Goal: Information Seeking & Learning: Learn about a topic

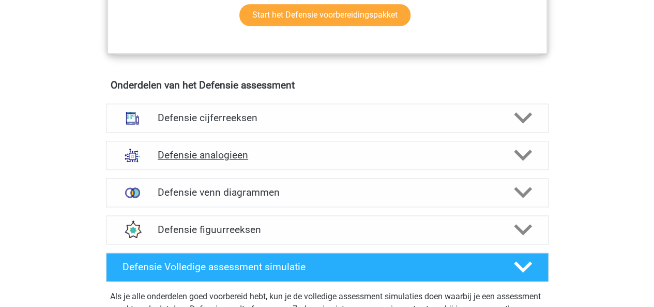
scroll to position [698, 0]
click at [211, 149] on h4 "Defensie analogieen" at bounding box center [327, 155] width 339 height 12
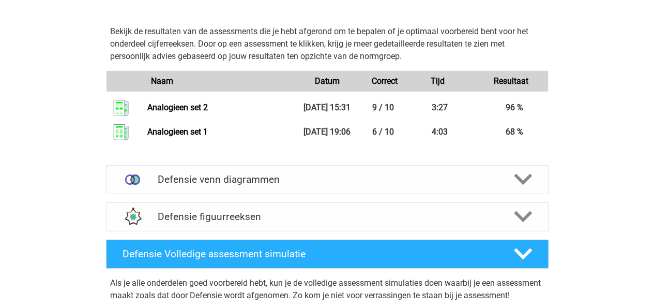
scroll to position [1478, 0]
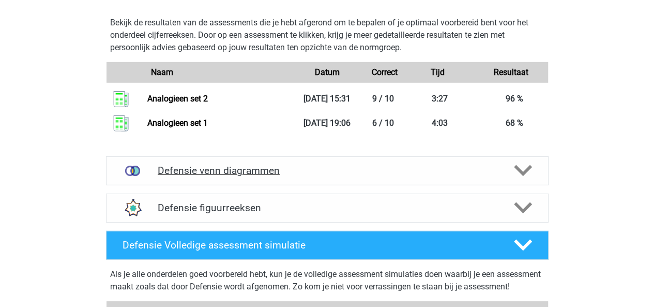
click at [370, 171] on h4 "Defensie venn diagrammen" at bounding box center [327, 170] width 339 height 12
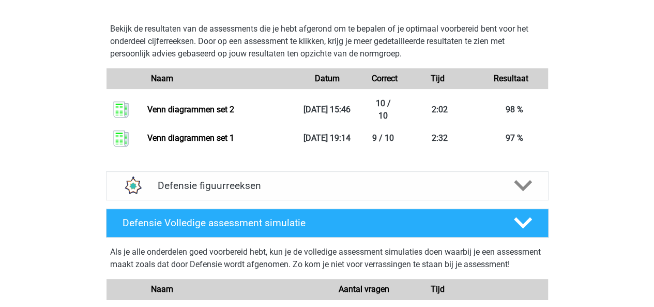
scroll to position [2009, 0]
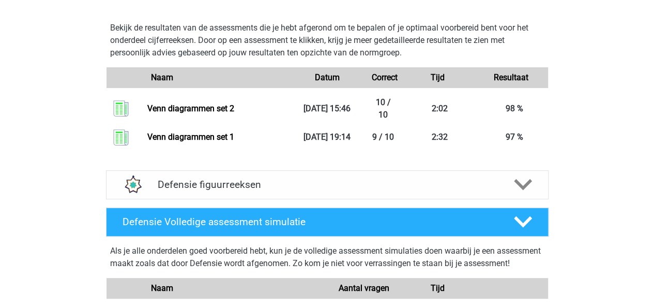
click at [214, 181] on h4 "Defensie figuurreeksen" at bounding box center [327, 184] width 339 height 12
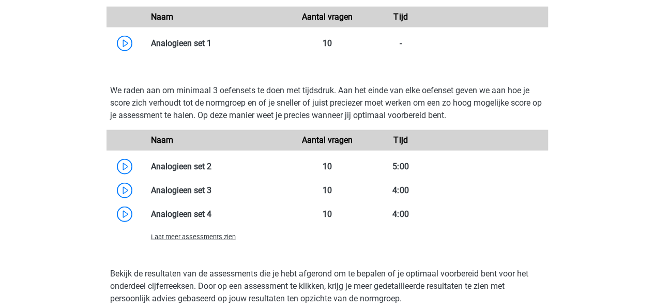
scroll to position [1231, 0]
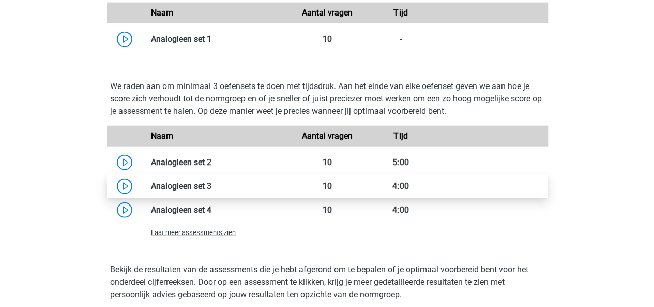
click at [212, 185] on link at bounding box center [212, 186] width 0 height 10
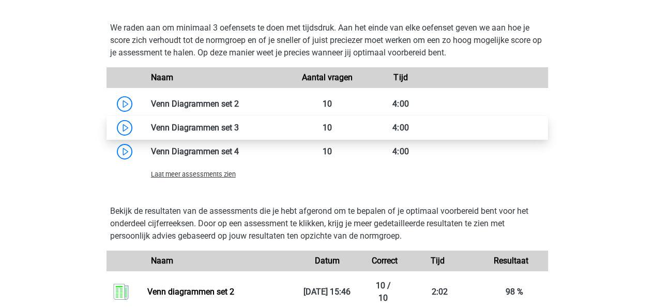
scroll to position [1826, 0]
click at [239, 132] on link at bounding box center [239, 128] width 0 height 10
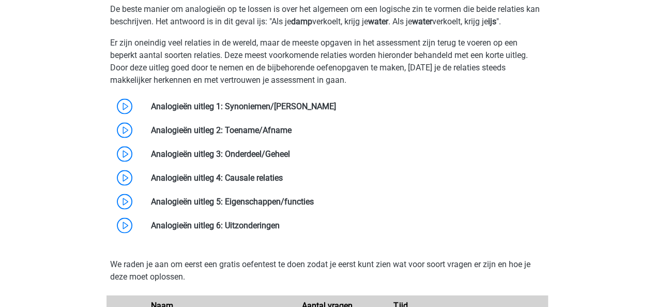
scroll to position [914, 0]
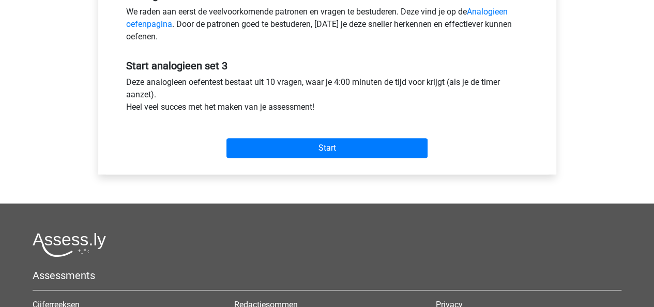
scroll to position [340, 0]
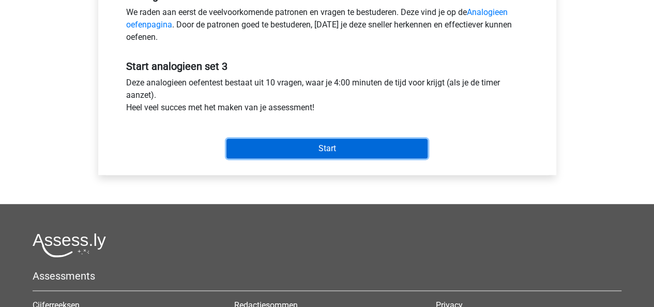
click at [292, 153] on input "Start" at bounding box center [327, 149] width 201 height 20
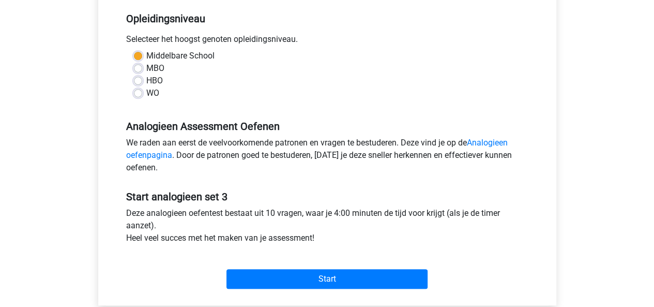
scroll to position [189, 0]
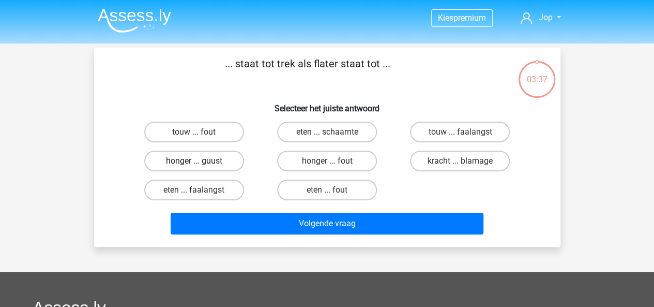
click at [184, 162] on label "honger ... guust" at bounding box center [194, 161] width 100 height 21
click at [194, 162] on input "honger ... guust" at bounding box center [197, 164] width 7 height 7
radio input "true"
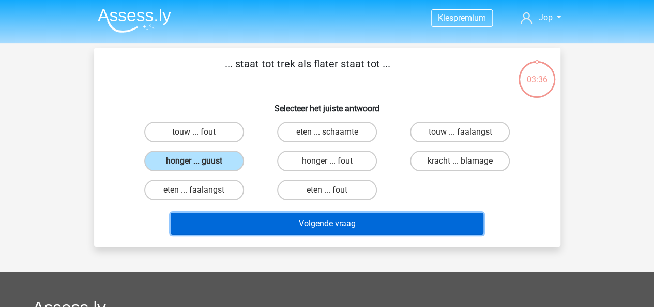
click at [243, 222] on button "Volgende vraag" at bounding box center [327, 224] width 313 height 22
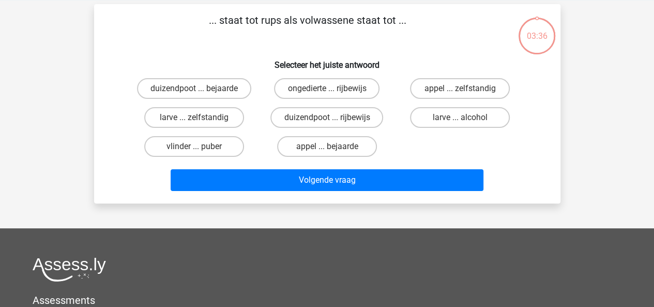
scroll to position [43, 0]
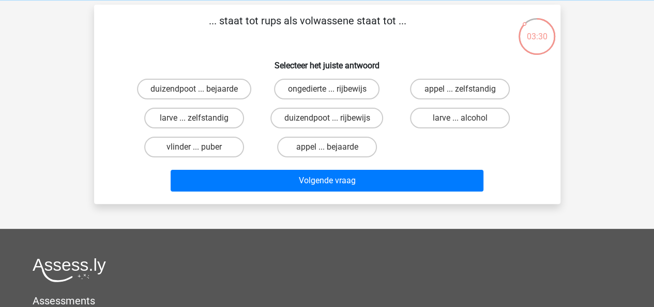
click at [199, 147] on input "vlinder ... puber" at bounding box center [197, 150] width 7 height 7
radio input "true"
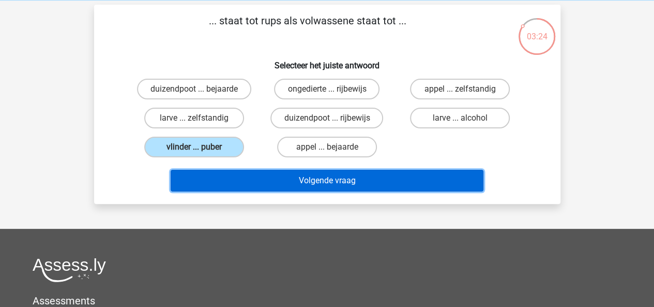
click at [262, 182] on button "Volgende vraag" at bounding box center [327, 181] width 313 height 22
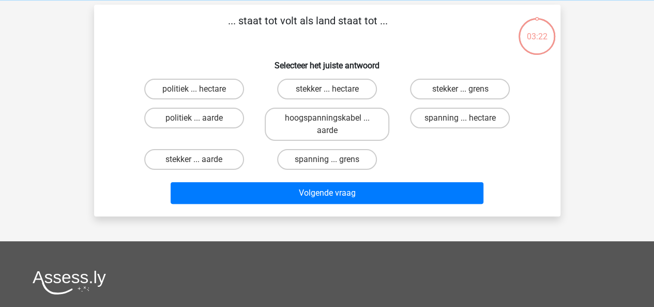
scroll to position [48, 0]
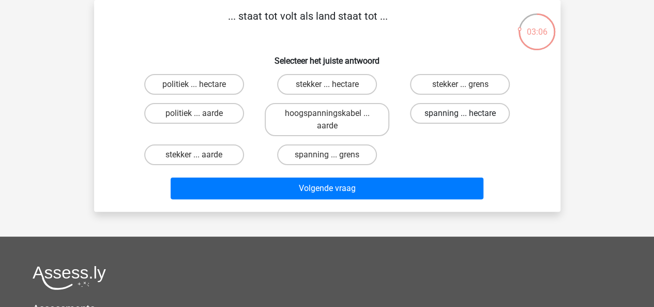
click at [449, 115] on label "spanning ... hectare" at bounding box center [460, 113] width 100 height 21
click at [460, 115] on input "spanning ... hectare" at bounding box center [463, 116] width 7 height 7
radio input "true"
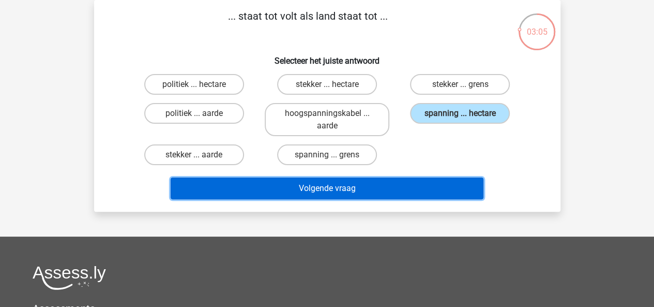
click at [386, 192] on button "Volgende vraag" at bounding box center [327, 188] width 313 height 22
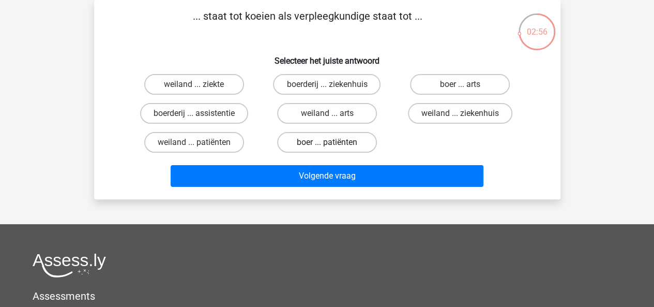
click at [317, 147] on label "boer ... patiënten" at bounding box center [327, 142] width 100 height 21
click at [327, 147] on input "boer ... patiënten" at bounding box center [330, 145] width 7 height 7
radio input "true"
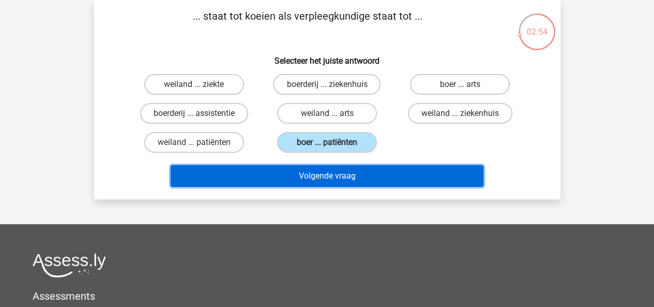
click at [318, 177] on button "Volgende vraag" at bounding box center [327, 176] width 313 height 22
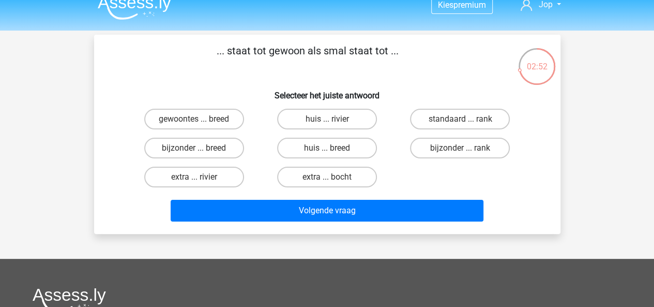
scroll to position [12, 0]
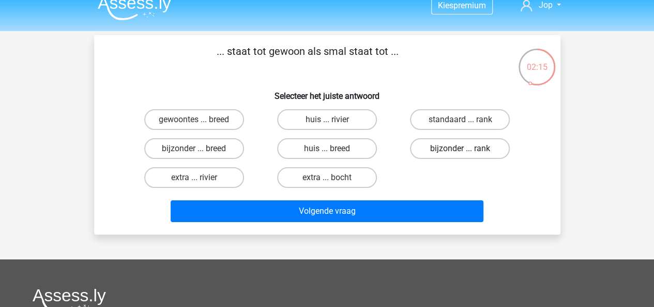
click at [447, 147] on label "bijzonder ... rank" at bounding box center [460, 148] width 100 height 21
click at [460, 148] on input "bijzonder ... rank" at bounding box center [463, 151] width 7 height 7
radio input "true"
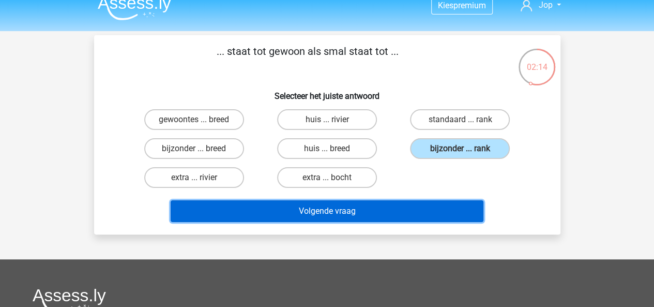
click at [317, 212] on button "Volgende vraag" at bounding box center [327, 211] width 313 height 22
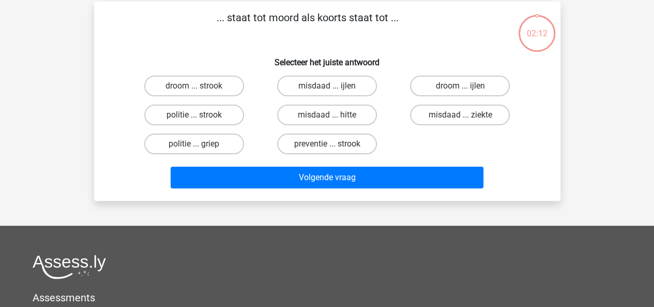
scroll to position [48, 0]
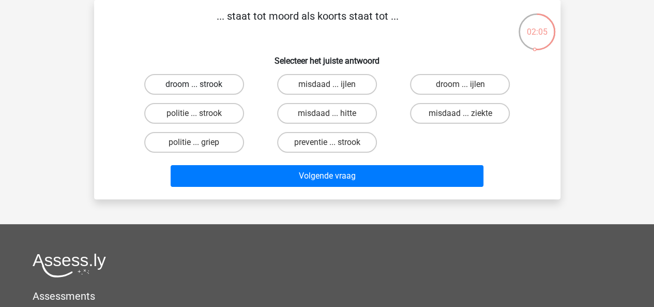
click at [171, 89] on label "droom ... strook" at bounding box center [194, 84] width 100 height 21
click at [194, 89] on input "droom ... strook" at bounding box center [197, 87] width 7 height 7
radio input "true"
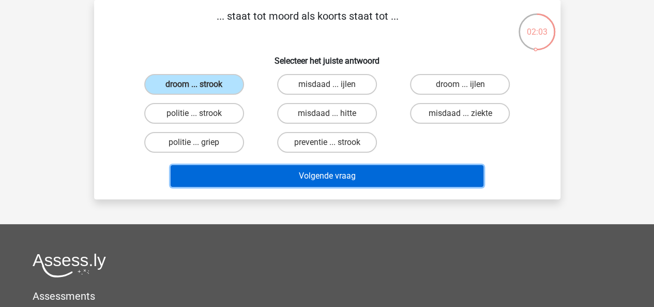
click at [314, 179] on button "Volgende vraag" at bounding box center [327, 176] width 313 height 22
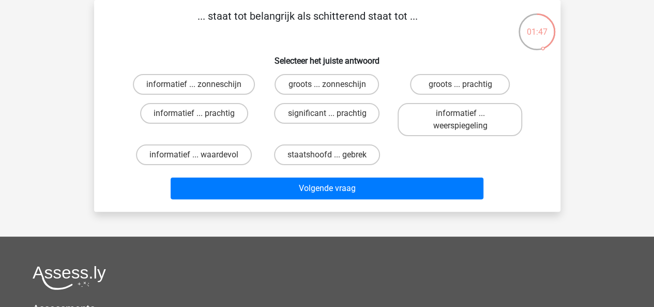
click at [333, 113] on input "significant ... prachtig" at bounding box center [330, 116] width 7 height 7
radio input "true"
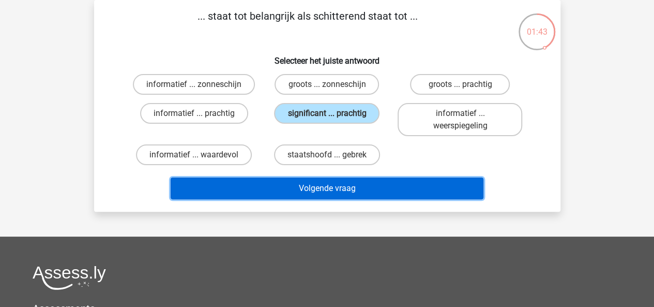
click at [306, 192] on button "Volgende vraag" at bounding box center [327, 188] width 313 height 22
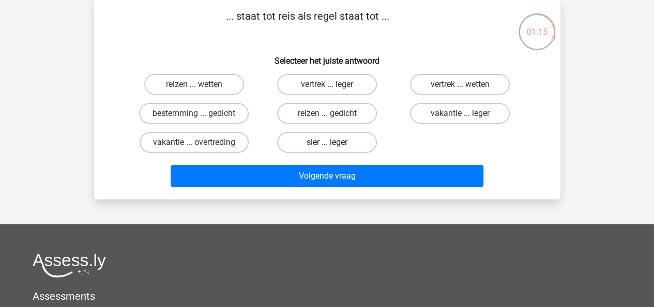
click at [309, 142] on label "sier ... leger" at bounding box center [327, 142] width 100 height 21
click at [327, 142] on input "sier ... leger" at bounding box center [330, 145] width 7 height 7
radio input "true"
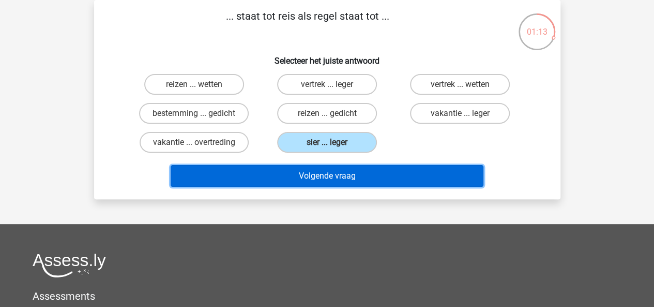
click at [327, 178] on button "Volgende vraag" at bounding box center [327, 176] width 313 height 22
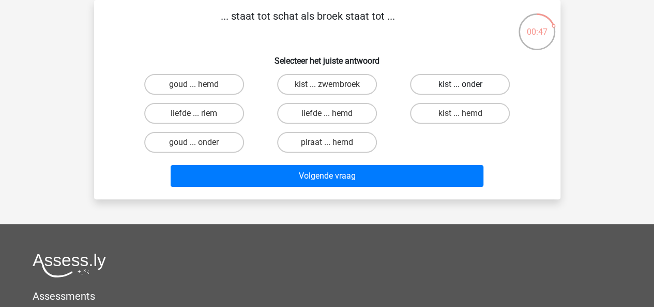
click at [451, 89] on label "kist ... onder" at bounding box center [460, 84] width 100 height 21
click at [460, 89] on input "kist ... onder" at bounding box center [463, 87] width 7 height 7
radio input "true"
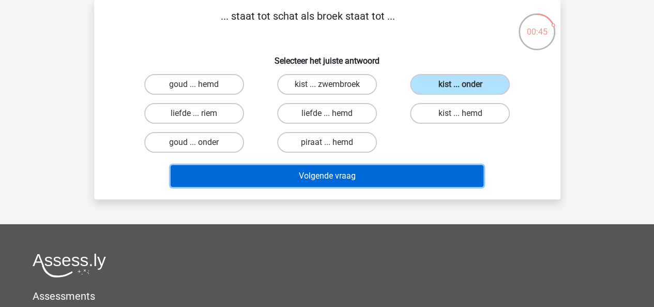
click at [389, 183] on button "Volgende vraag" at bounding box center [327, 176] width 313 height 22
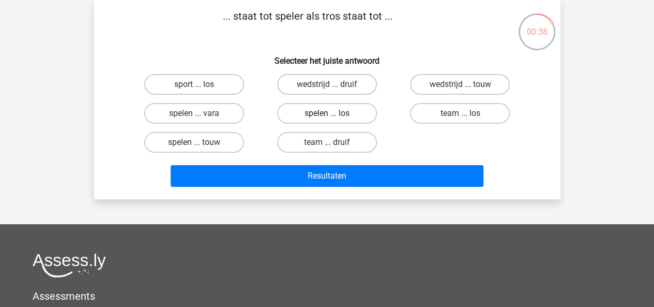
click at [323, 112] on label "spelen ... los" at bounding box center [327, 113] width 100 height 21
click at [327, 113] on input "spelen ... los" at bounding box center [330, 116] width 7 height 7
radio input "true"
click at [335, 86] on label "wedstrijd ... druif" at bounding box center [327, 84] width 100 height 21
click at [334, 86] on input "wedstrijd ... druif" at bounding box center [330, 87] width 7 height 7
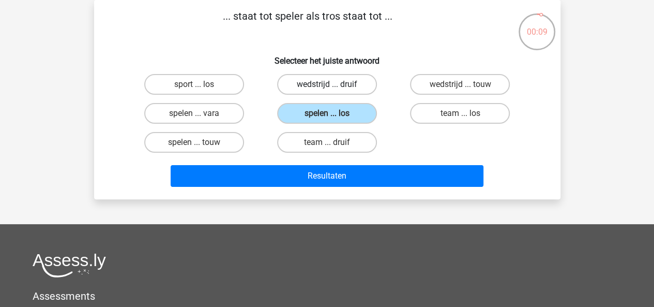
radio input "true"
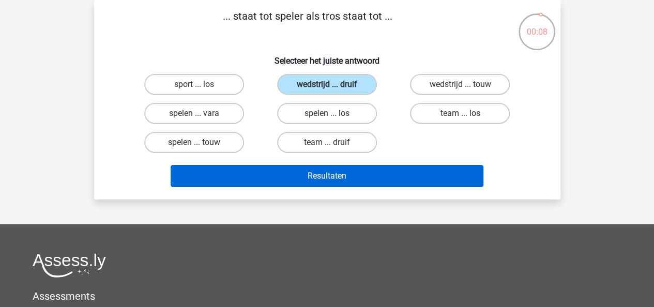
drag, startPoint x: 335, startPoint y: 86, endPoint x: 351, endPoint y: 169, distance: 84.2
click at [351, 169] on div "... staat tot speler als tros staat tot ... Selecteer het juiste antwoord sport…" at bounding box center [327, 99] width 458 height 183
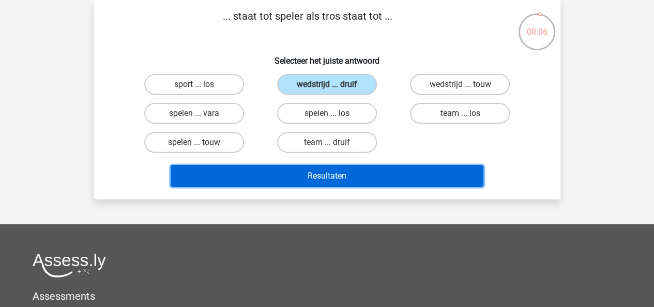
click at [351, 169] on button "Resultaten" at bounding box center [327, 176] width 313 height 22
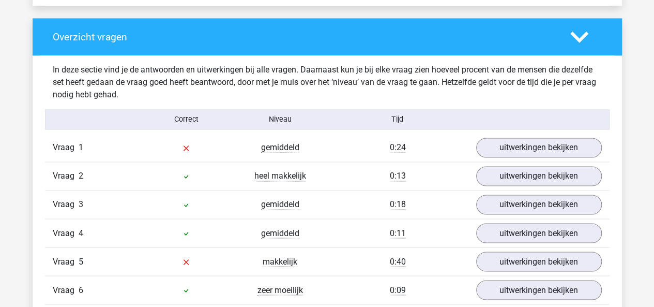
scroll to position [758, 0]
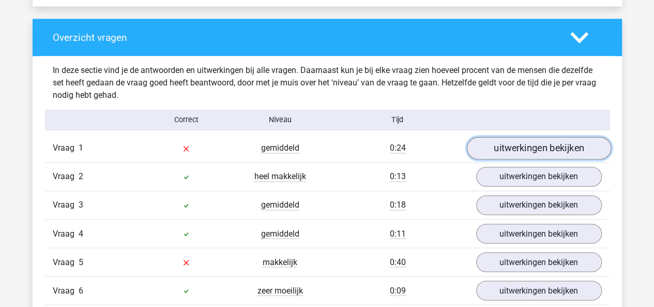
click at [524, 144] on link "uitwerkingen bekijken" at bounding box center [539, 148] width 144 height 23
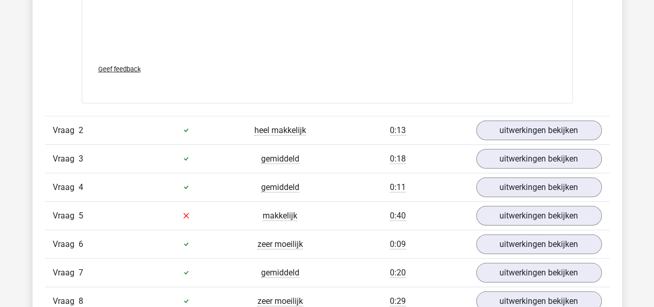
scroll to position [1363, 0]
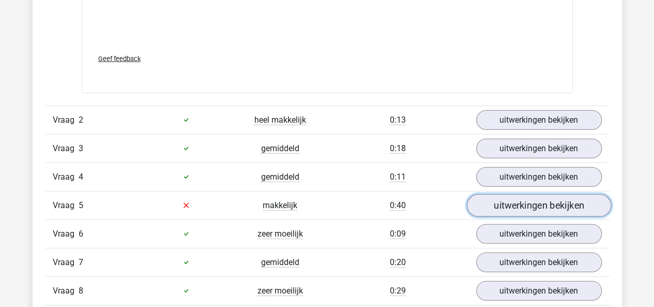
click at [508, 201] on link "uitwerkingen bekijken" at bounding box center [539, 205] width 144 height 23
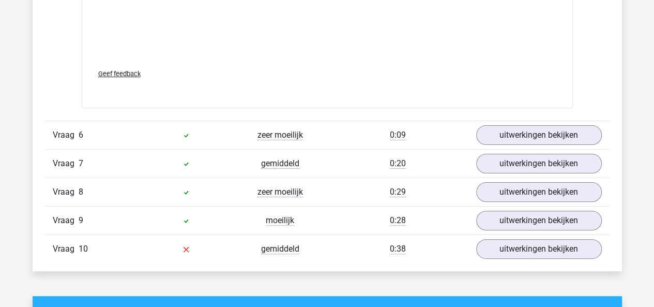
scroll to position [2048, 0]
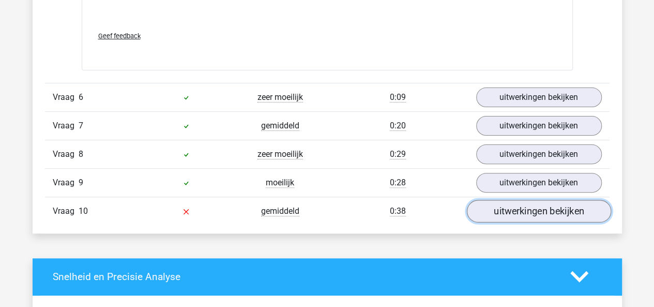
click at [503, 209] on link "uitwerkingen bekijken" at bounding box center [539, 211] width 144 height 23
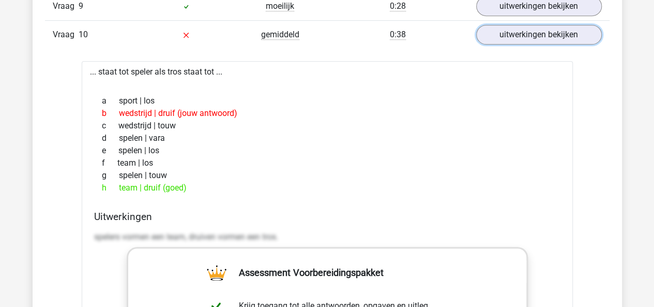
scroll to position [2225, 0]
click at [284, 230] on p "spelers vormen een team, druiven vormen een tros." at bounding box center [327, 236] width 467 height 12
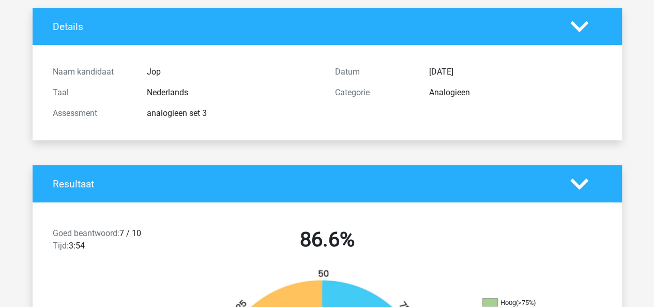
scroll to position [48, 0]
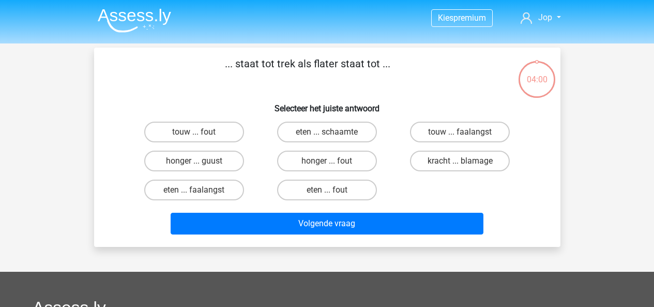
scroll to position [48, 0]
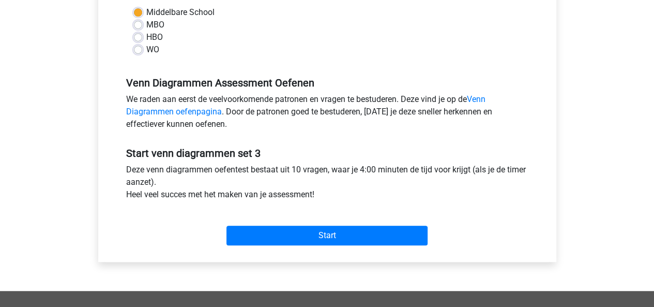
scroll to position [259, 0]
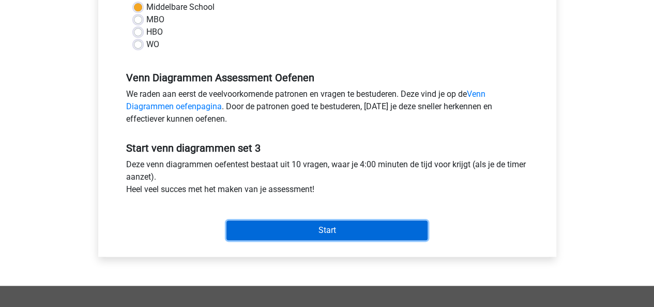
click at [304, 224] on input "Start" at bounding box center [327, 230] width 201 height 20
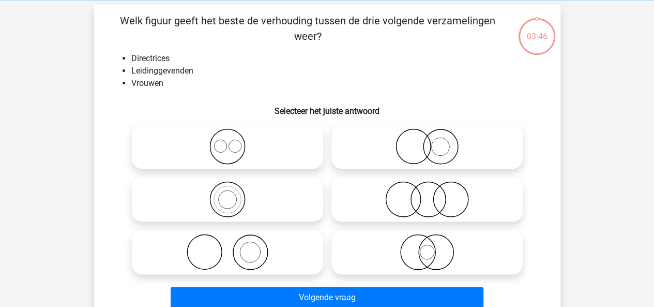
scroll to position [46, 0]
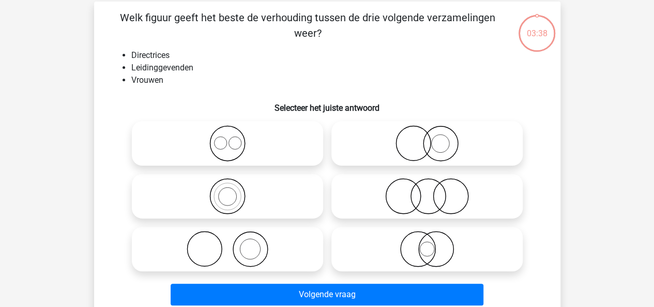
click at [413, 238] on icon at bounding box center [427, 249] width 183 height 36
click at [427, 238] on input "radio" at bounding box center [430, 240] width 7 height 7
radio input "true"
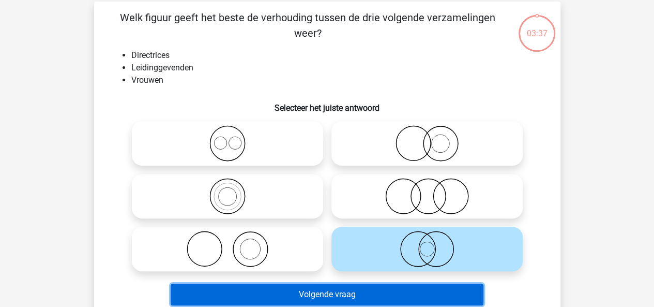
click at [386, 287] on button "Volgende vraag" at bounding box center [327, 294] width 313 height 22
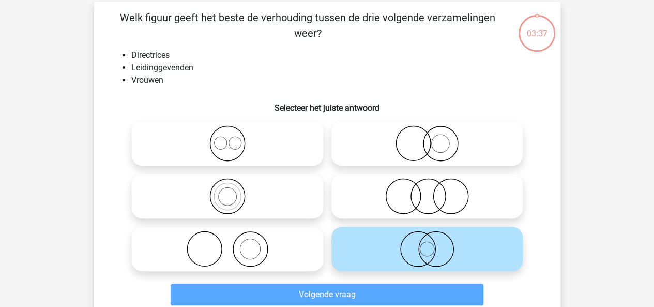
scroll to position [48, 0]
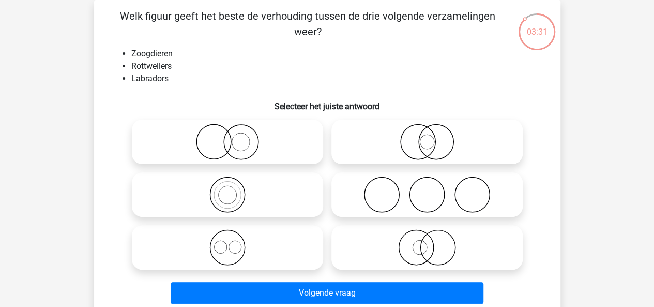
click at [273, 249] on icon at bounding box center [227, 247] width 183 height 36
click at [234, 242] on input "radio" at bounding box center [231, 238] width 7 height 7
radio input "true"
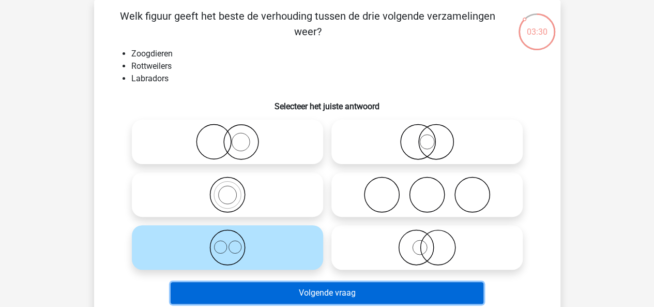
click at [308, 290] on button "Volgende vraag" at bounding box center [327, 293] width 313 height 22
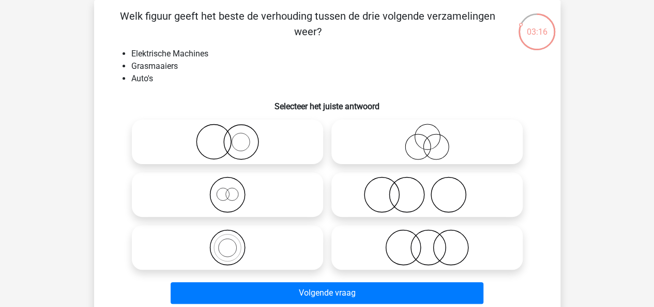
click at [219, 138] on icon at bounding box center [227, 142] width 183 height 36
click at [228, 137] on input "radio" at bounding box center [231, 133] width 7 height 7
radio input "true"
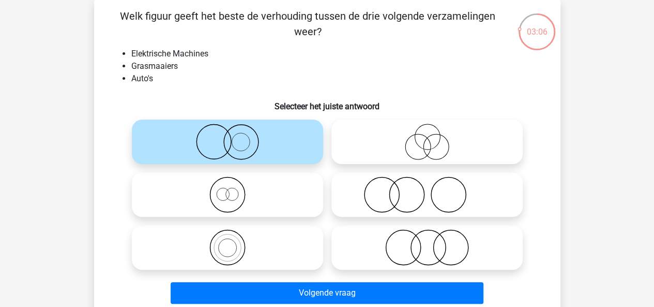
click at [407, 245] on icon at bounding box center [427, 247] width 183 height 36
click at [427, 242] on input "radio" at bounding box center [430, 238] width 7 height 7
radio input "true"
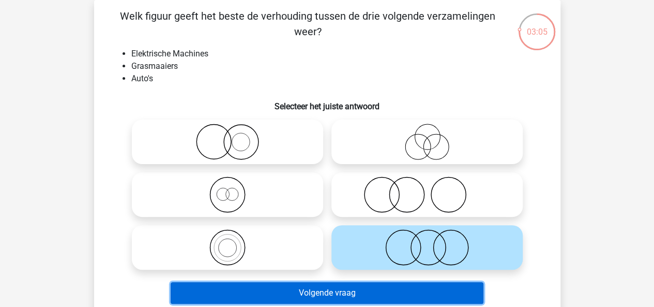
click at [410, 292] on button "Volgende vraag" at bounding box center [327, 293] width 313 height 22
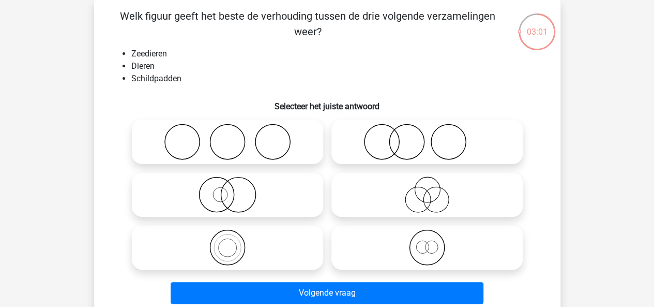
click at [220, 243] on icon at bounding box center [227, 247] width 183 height 36
click at [228, 242] on input "radio" at bounding box center [231, 238] width 7 height 7
radio input "true"
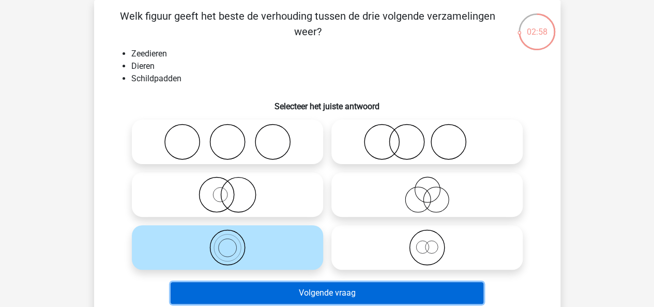
click at [289, 282] on button "Volgende vraag" at bounding box center [327, 293] width 313 height 22
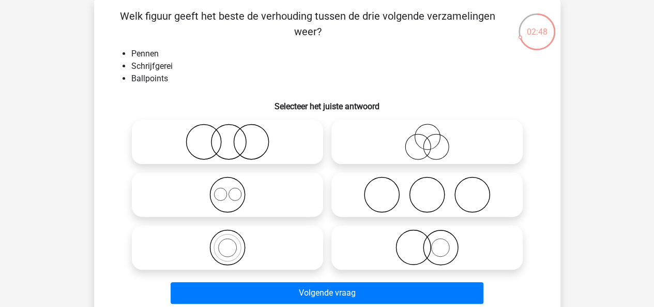
click at [268, 252] on icon at bounding box center [227, 247] width 183 height 36
click at [234, 242] on input "radio" at bounding box center [231, 238] width 7 height 7
radio input "true"
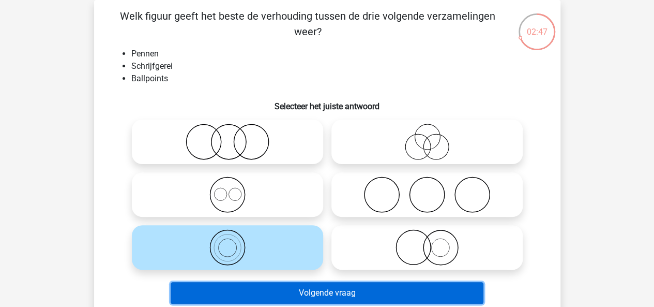
click at [323, 294] on button "Volgende vraag" at bounding box center [327, 293] width 313 height 22
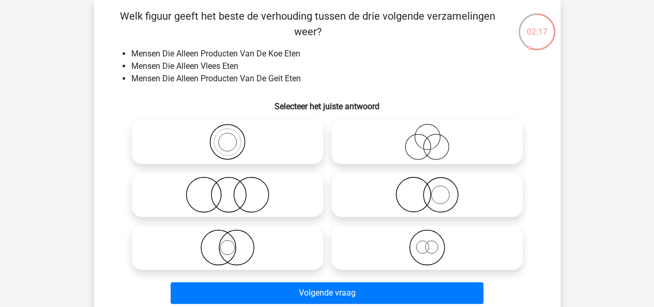
click at [215, 185] on icon at bounding box center [227, 194] width 183 height 36
click at [228, 185] on input "radio" at bounding box center [231, 186] width 7 height 7
radio input "true"
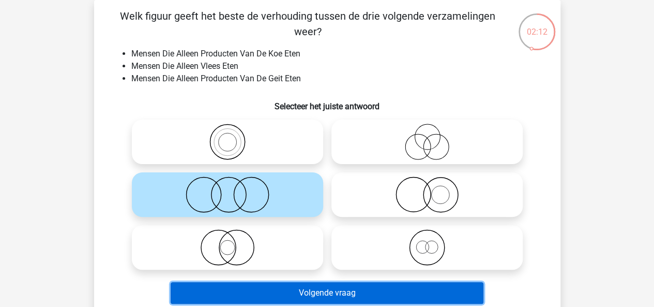
click at [364, 291] on button "Volgende vraag" at bounding box center [327, 293] width 313 height 22
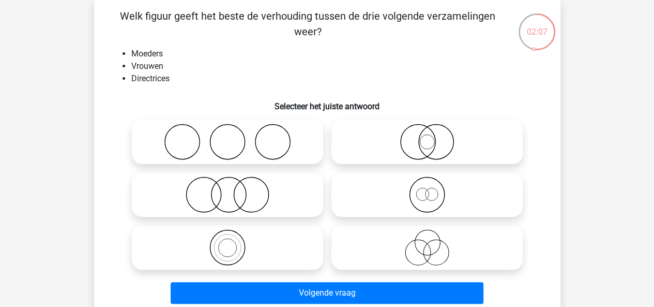
click at [378, 193] on icon at bounding box center [427, 194] width 183 height 36
click at [427, 189] on input "radio" at bounding box center [430, 186] width 7 height 7
radio input "true"
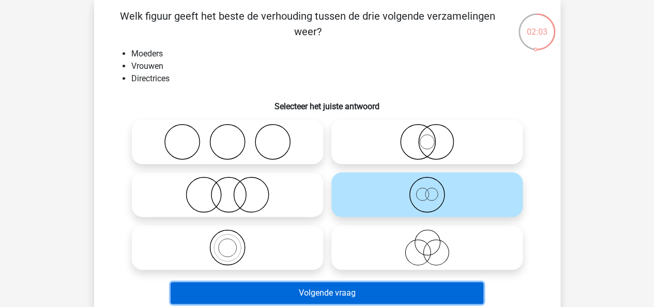
click at [348, 292] on button "Volgende vraag" at bounding box center [327, 293] width 313 height 22
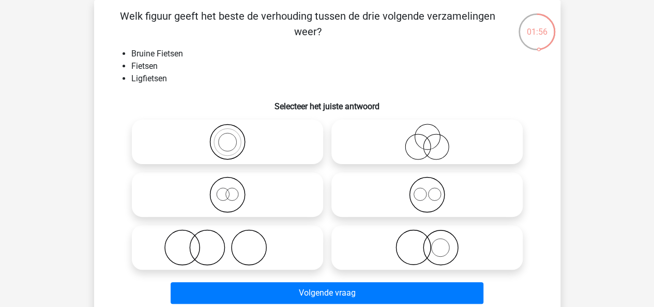
click at [247, 187] on icon at bounding box center [227, 194] width 183 height 36
click at [234, 187] on input "radio" at bounding box center [231, 186] width 7 height 7
radio input "true"
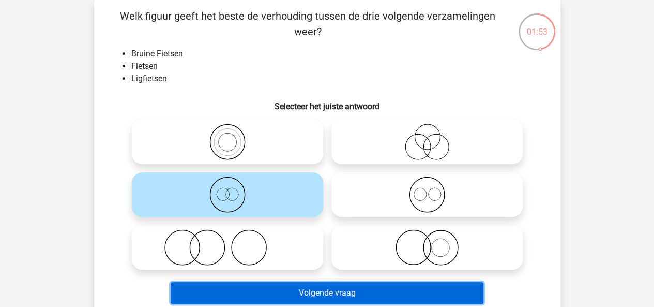
click at [318, 288] on button "Volgende vraag" at bounding box center [327, 293] width 313 height 22
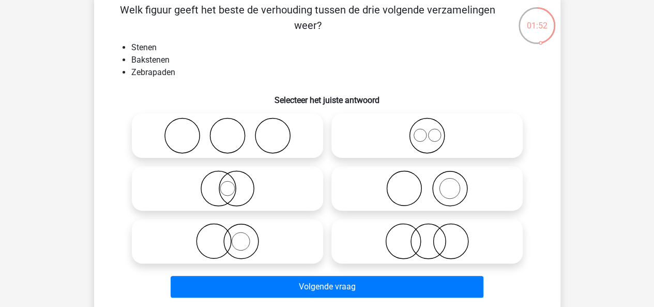
scroll to position [55, 0]
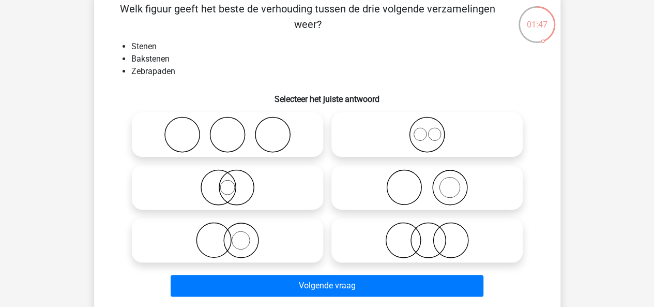
click at [403, 183] on icon at bounding box center [427, 187] width 183 height 36
click at [427, 182] on input "radio" at bounding box center [430, 178] width 7 height 7
radio input "true"
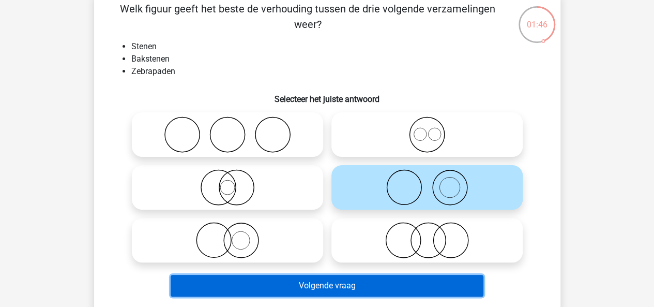
click at [388, 287] on button "Volgende vraag" at bounding box center [327, 286] width 313 height 22
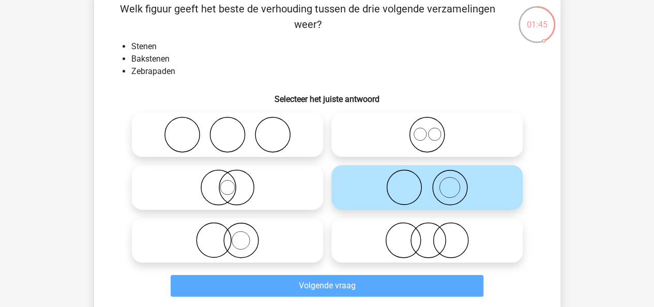
scroll to position [48, 0]
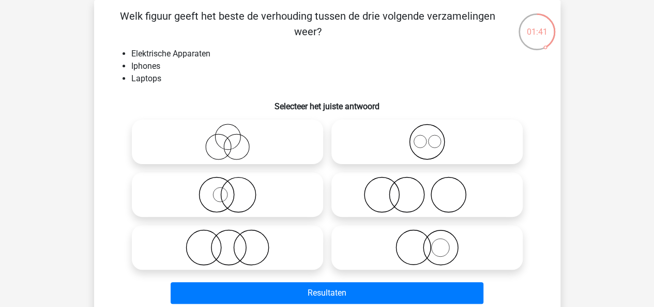
click at [412, 138] on icon at bounding box center [427, 142] width 183 height 36
click at [427, 137] on input "radio" at bounding box center [430, 133] width 7 height 7
radio input "true"
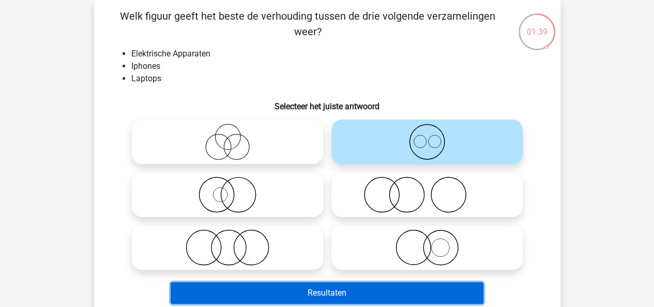
click at [362, 290] on button "Resultaten" at bounding box center [327, 293] width 313 height 22
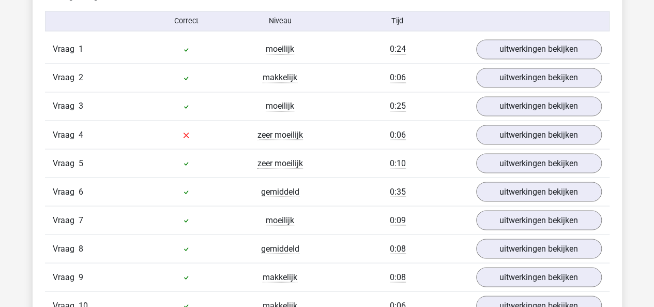
scroll to position [856, 0]
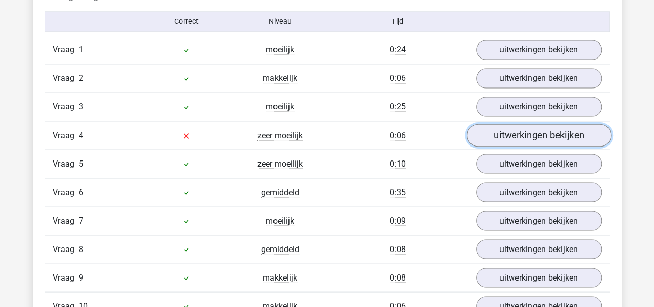
click at [509, 140] on link "uitwerkingen bekijken" at bounding box center [539, 135] width 144 height 23
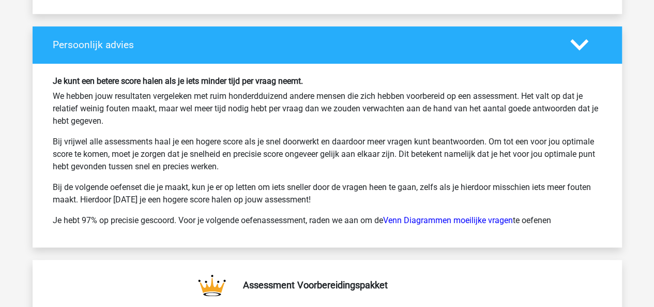
scroll to position [2215, 0]
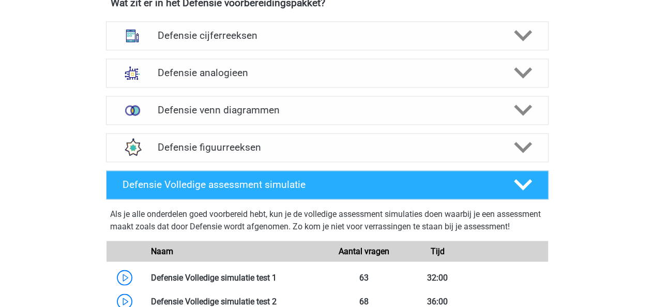
scroll to position [778, 0]
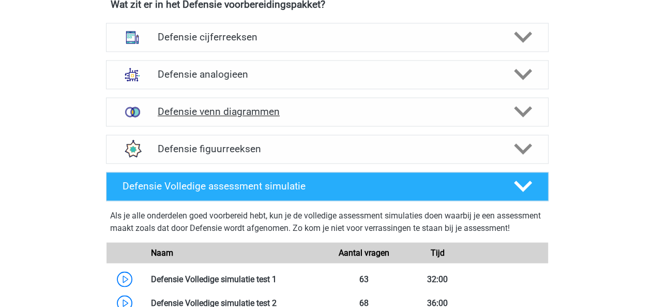
click at [335, 112] on h4 "Defensie venn diagrammen" at bounding box center [327, 112] width 339 height 12
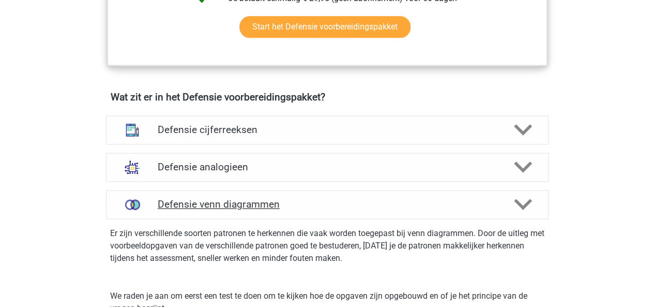
scroll to position [685, 0]
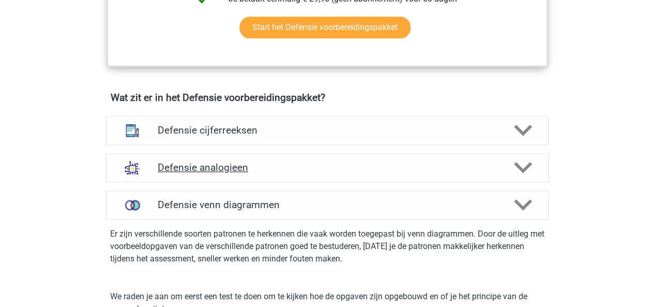
click at [339, 178] on div "Defensie analogieen" at bounding box center [327, 167] width 443 height 29
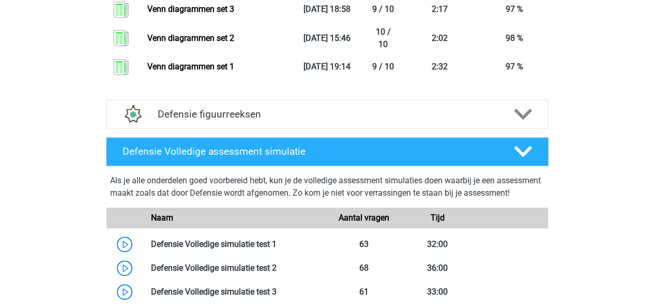
scroll to position [2117, 0]
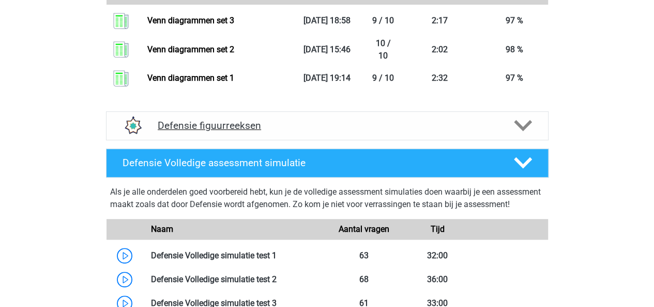
click at [336, 131] on div "Defensie figuurreeksen" at bounding box center [327, 125] width 443 height 29
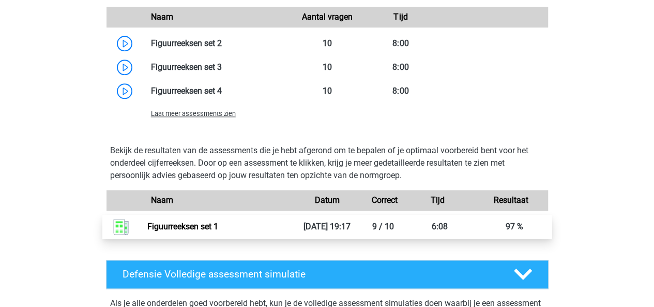
scroll to position [2435, 0]
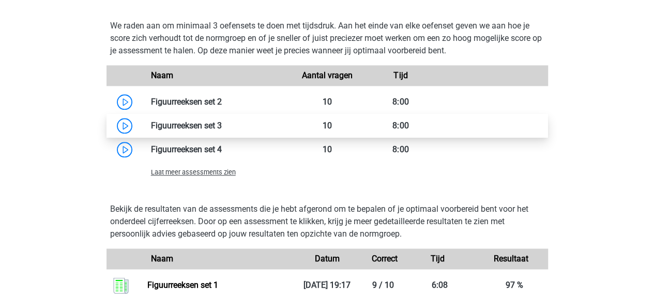
click at [222, 121] on link at bounding box center [222, 126] width 0 height 10
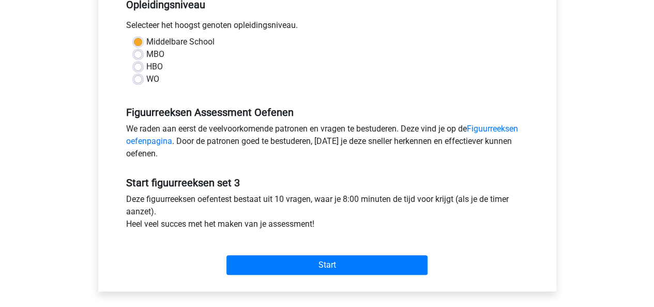
scroll to position [240, 0]
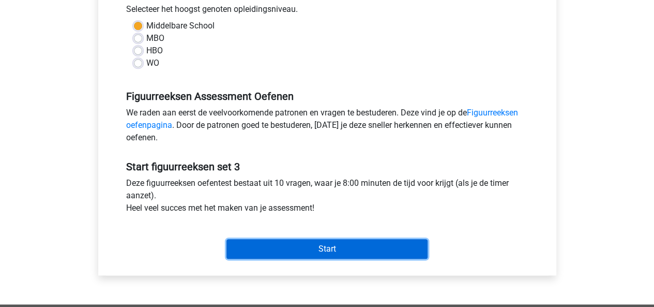
click at [305, 247] on input "Start" at bounding box center [327, 249] width 201 height 20
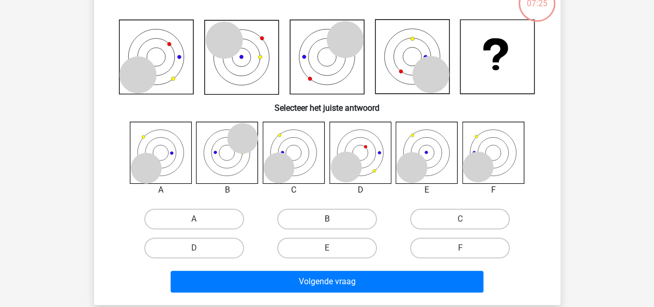
scroll to position [77, 0]
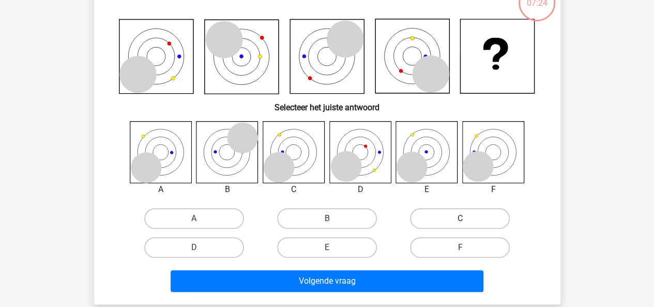
click at [425, 220] on label "C" at bounding box center [460, 218] width 100 height 21
click at [460, 220] on input "C" at bounding box center [463, 221] width 7 height 7
radio input "true"
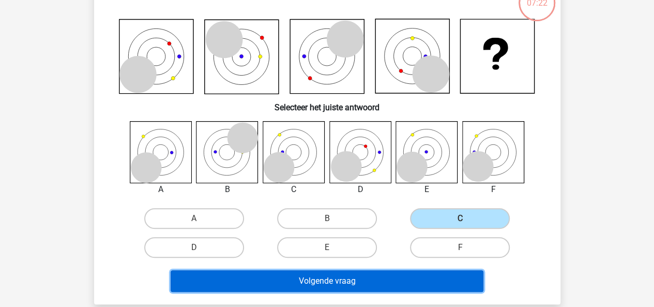
click at [378, 277] on button "Volgende vraag" at bounding box center [327, 281] width 313 height 22
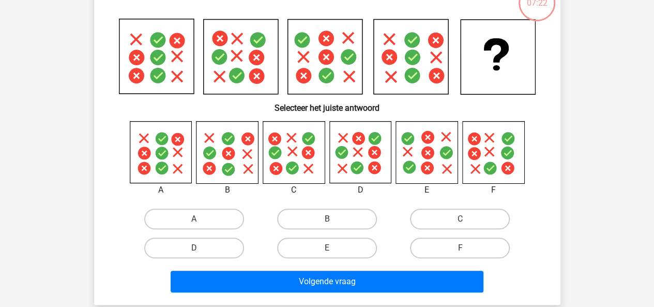
scroll to position [48, 0]
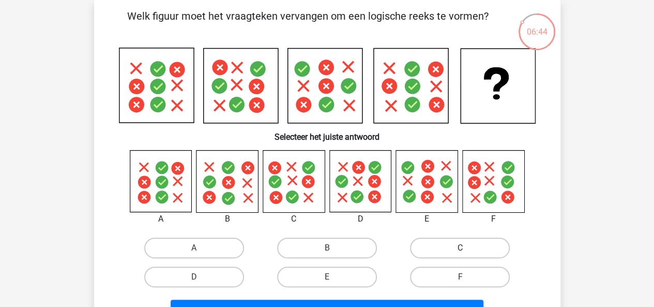
click at [445, 242] on label "C" at bounding box center [460, 247] width 100 height 21
click at [460, 248] on input "C" at bounding box center [463, 251] width 7 height 7
radio input "true"
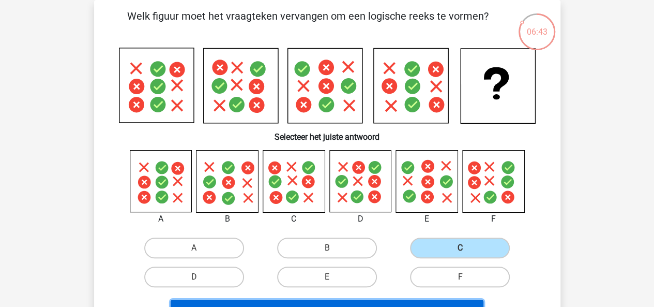
click at [369, 300] on button "Volgende vraag" at bounding box center [327, 310] width 313 height 22
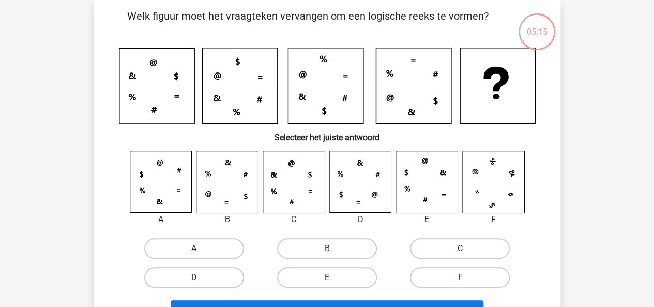
click at [440, 242] on label "C" at bounding box center [460, 248] width 100 height 21
click at [460, 248] on input "C" at bounding box center [463, 251] width 7 height 7
radio input "true"
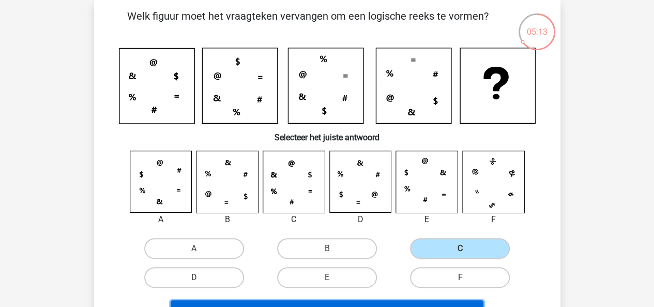
click at [418, 302] on button "Volgende vraag" at bounding box center [327, 311] width 313 height 22
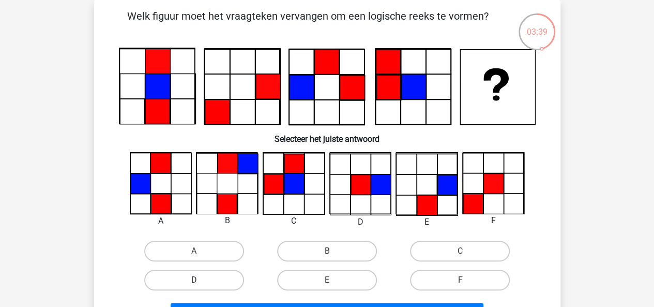
drag, startPoint x: 187, startPoint y: 268, endPoint x: 190, endPoint y: 276, distance: 8.4
click at [190, 276] on div "D" at bounding box center [194, 279] width 133 height 29
click at [190, 276] on label "D" at bounding box center [194, 279] width 100 height 21
click at [194, 280] on input "D" at bounding box center [197, 283] width 7 height 7
radio input "true"
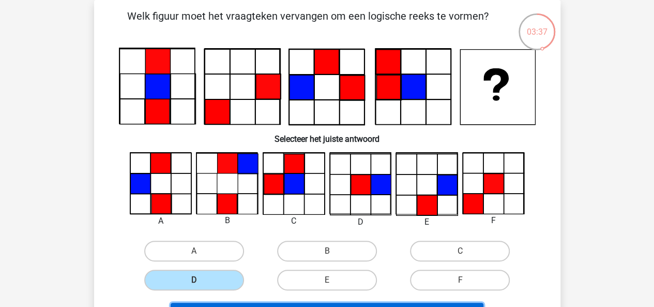
click at [282, 305] on button "Volgende vraag" at bounding box center [327, 314] width 313 height 22
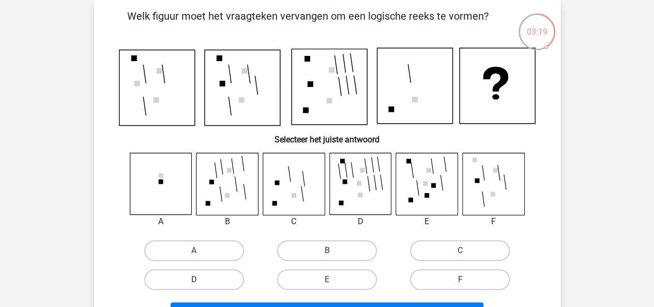
click at [173, 272] on label "D" at bounding box center [194, 279] width 100 height 21
click at [194, 279] on input "D" at bounding box center [197, 282] width 7 height 7
radio input "true"
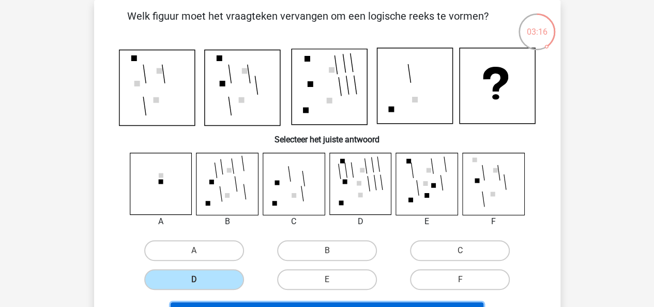
click at [311, 302] on button "Volgende vraag" at bounding box center [327, 313] width 313 height 22
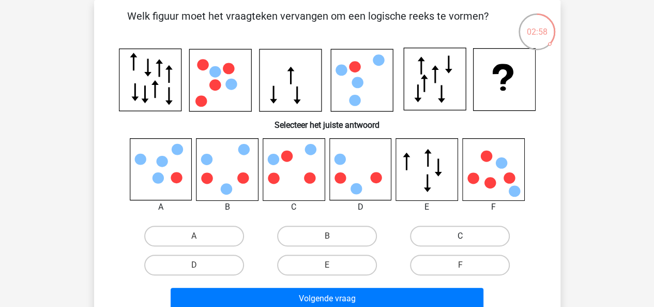
click at [434, 236] on label "C" at bounding box center [460, 236] width 100 height 21
click at [460, 236] on input "C" at bounding box center [463, 239] width 7 height 7
radio input "true"
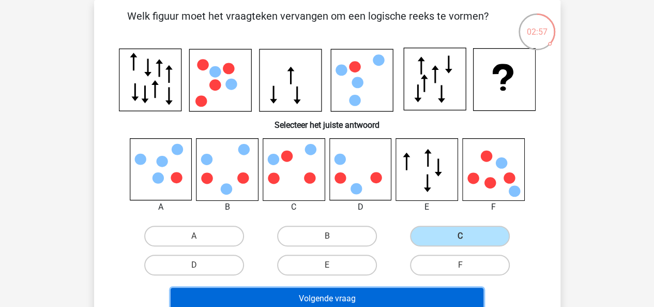
click at [393, 294] on button "Volgende vraag" at bounding box center [327, 299] width 313 height 22
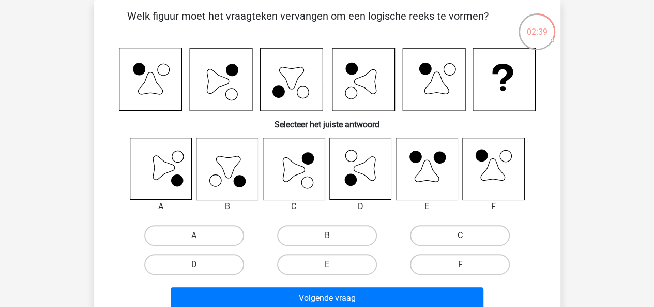
click at [445, 236] on label "C" at bounding box center [460, 235] width 100 height 21
click at [460, 236] on input "C" at bounding box center [463, 238] width 7 height 7
radio input "true"
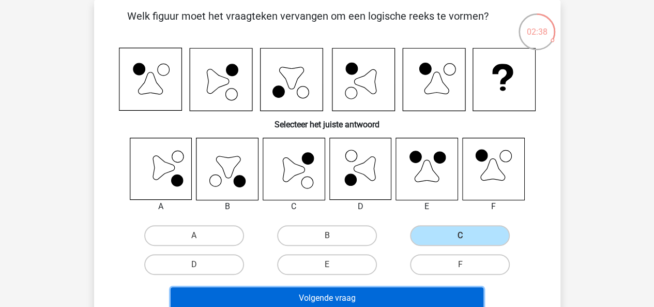
click at [406, 292] on button "Volgende vraag" at bounding box center [327, 298] width 313 height 22
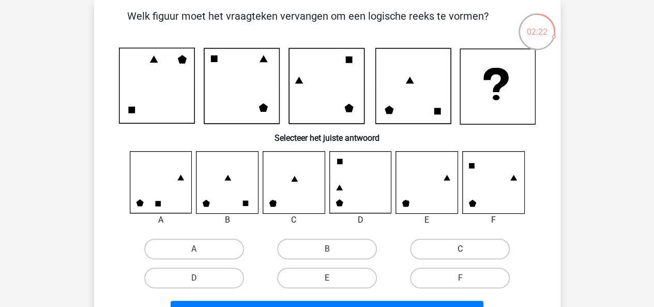
click at [437, 251] on label "C" at bounding box center [460, 248] width 100 height 21
click at [460, 251] on input "C" at bounding box center [463, 252] width 7 height 7
radio input "true"
click at [343, 277] on label "E" at bounding box center [327, 277] width 100 height 21
click at [334, 278] on input "E" at bounding box center [330, 281] width 7 height 7
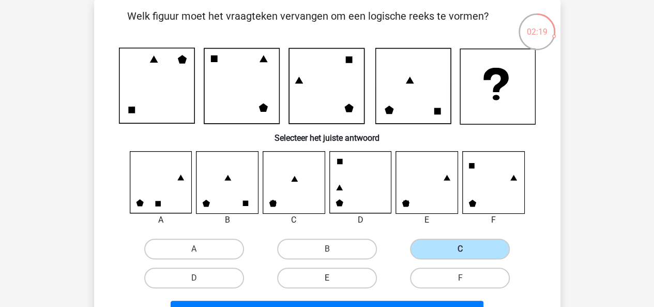
radio input "true"
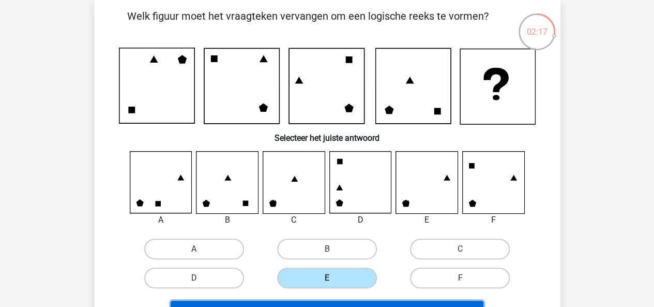
click at [376, 302] on button "Volgende vraag" at bounding box center [327, 312] width 313 height 22
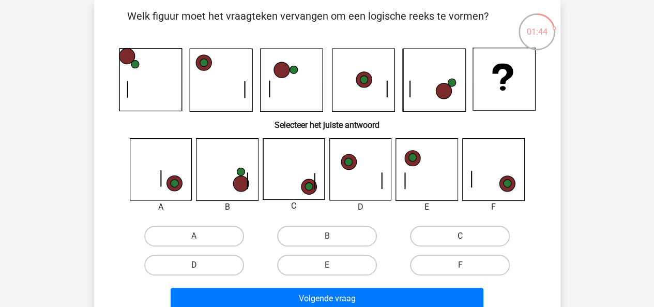
click at [448, 229] on label "C" at bounding box center [460, 236] width 100 height 21
click at [460, 236] on input "C" at bounding box center [463, 239] width 7 height 7
radio input "true"
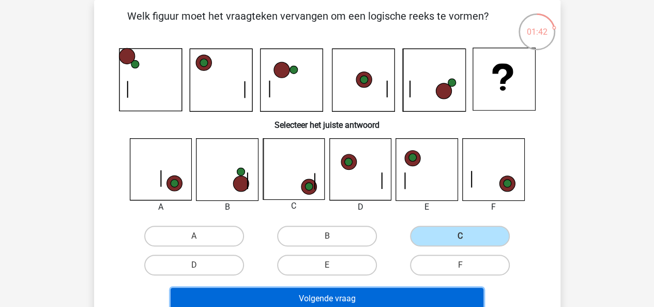
click at [290, 291] on button "Volgende vraag" at bounding box center [327, 299] width 313 height 22
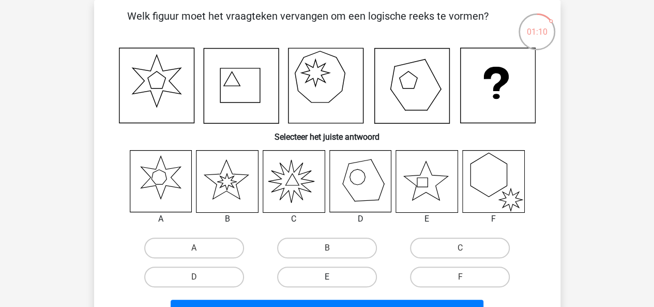
click at [301, 278] on label "E" at bounding box center [327, 276] width 100 height 21
click at [327, 278] on input "E" at bounding box center [330, 280] width 7 height 7
radio input "true"
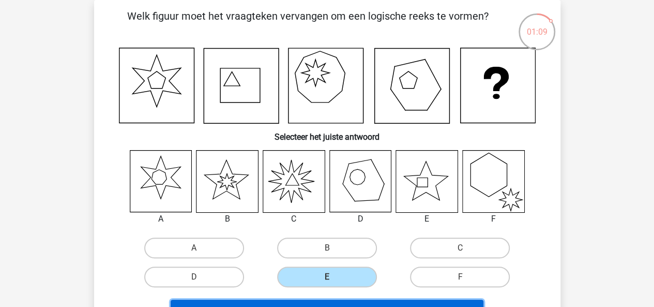
click at [318, 302] on button "Resultaten" at bounding box center [327, 310] width 313 height 22
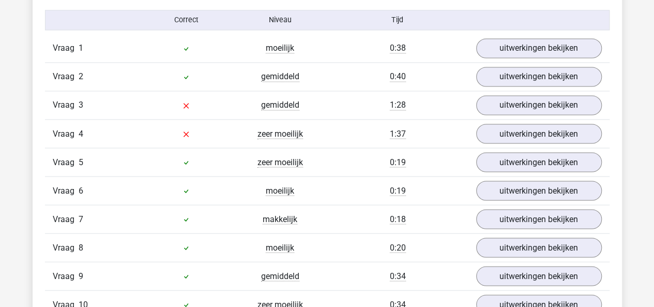
scroll to position [857, 0]
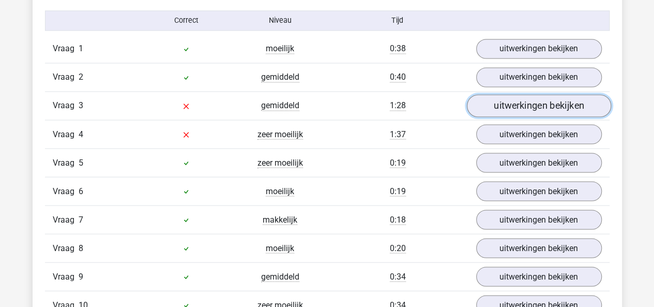
click at [498, 99] on link "uitwerkingen bekijken" at bounding box center [539, 106] width 144 height 23
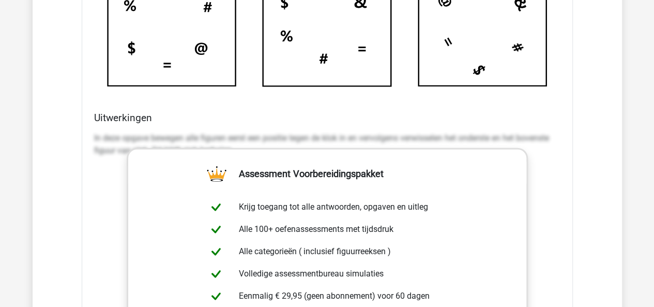
scroll to position [1302, 0]
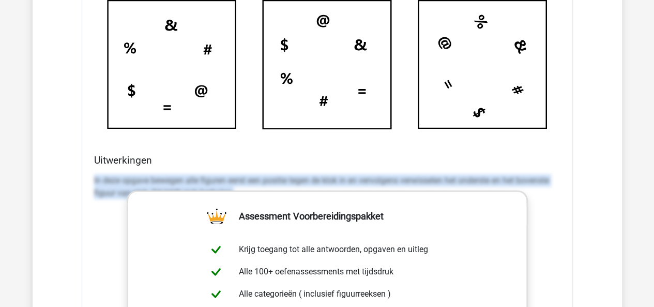
drag, startPoint x: 93, startPoint y: 176, endPoint x: 555, endPoint y: 201, distance: 462.5
click at [555, 201] on div "In deze opgave bewegen alle figuren eerst een positie tegen de klok in en vervo…" at bounding box center [327, 190] width 467 height 41
copy p "In deze opgave bewegen alle figuren eerst een positie tegen de klok in en vervo…"
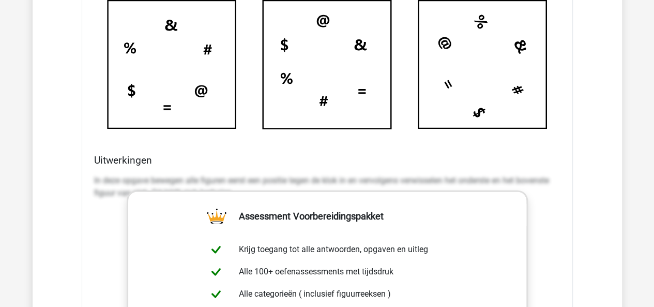
click at [437, 54] on icon at bounding box center [482, 65] width 128 height 128
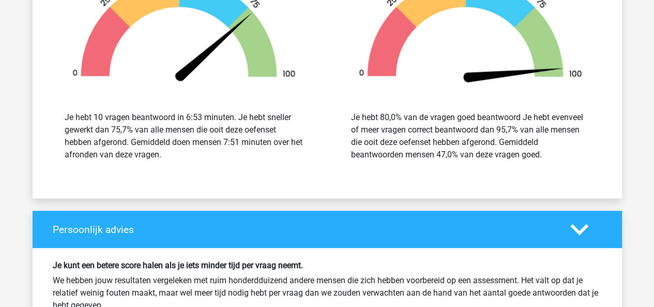
scroll to position [2219, 0]
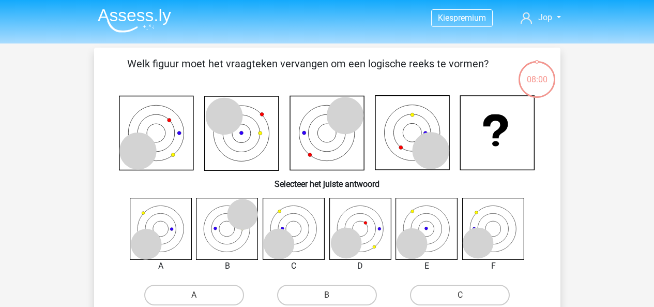
scroll to position [48, 0]
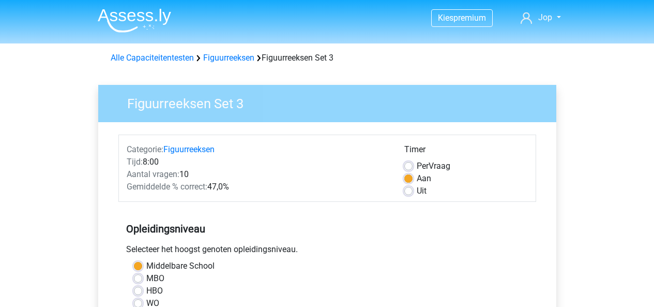
scroll to position [240, 0]
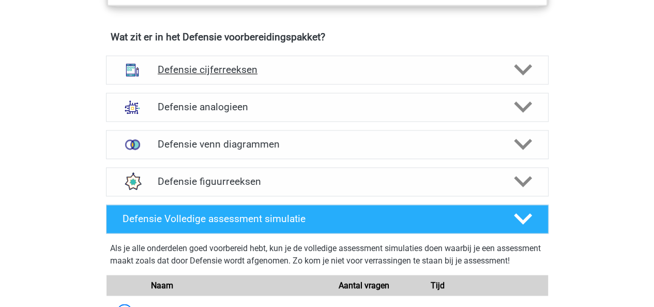
scroll to position [747, 0]
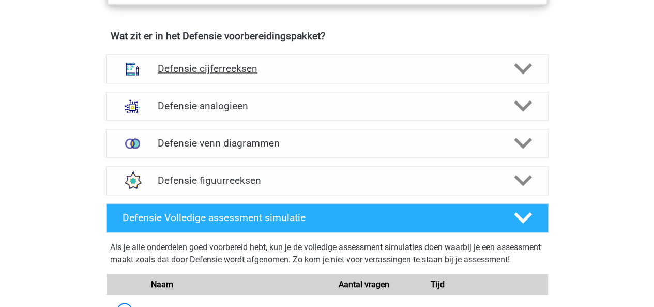
click at [200, 78] on div "Defensie cijferreeksen" at bounding box center [327, 68] width 443 height 29
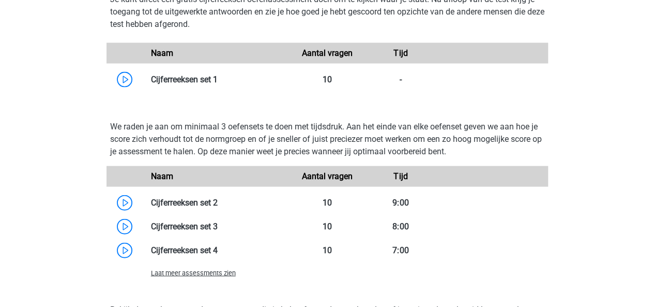
scroll to position [1055, 0]
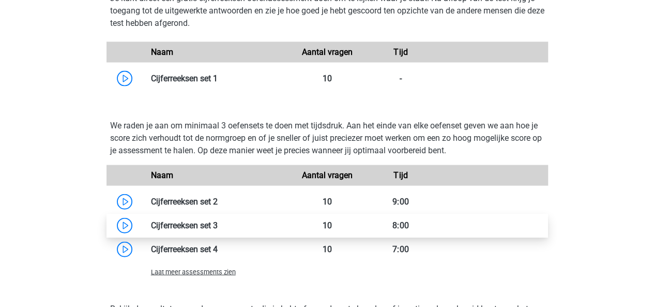
click at [218, 223] on link at bounding box center [218, 225] width 0 height 10
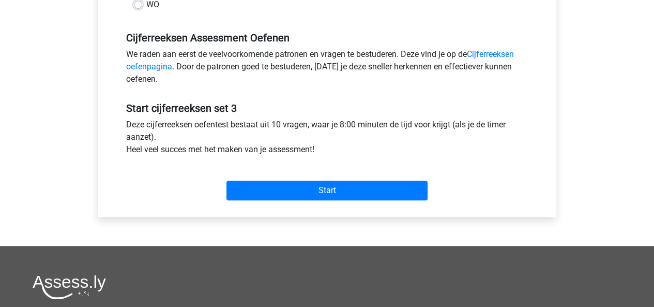
scroll to position [298, 0]
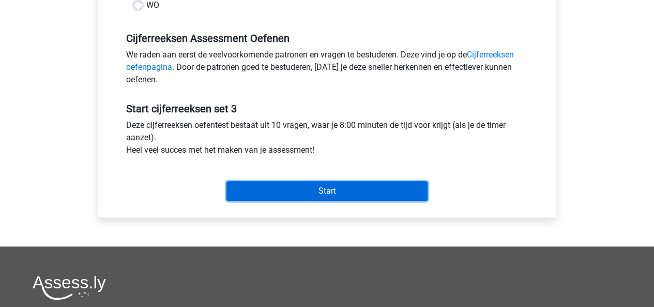
click at [285, 191] on input "Start" at bounding box center [327, 191] width 201 height 20
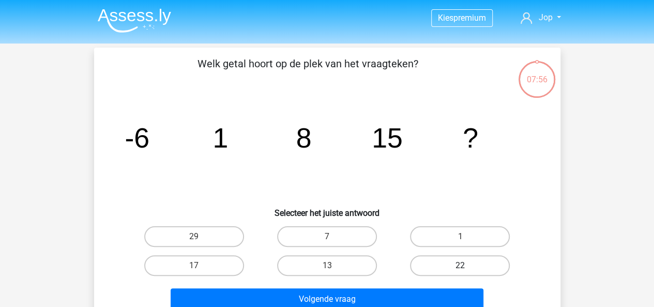
click at [444, 273] on label "22" at bounding box center [460, 265] width 100 height 21
click at [460, 272] on input "22" at bounding box center [463, 268] width 7 height 7
radio input "true"
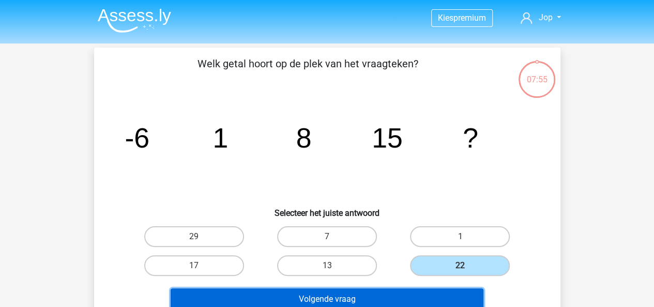
click at [430, 289] on button "Volgende vraag" at bounding box center [327, 299] width 313 height 22
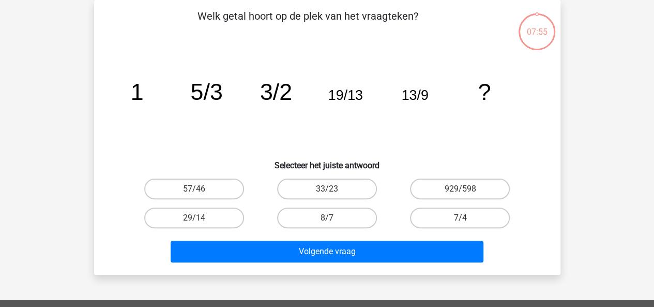
scroll to position [63, 0]
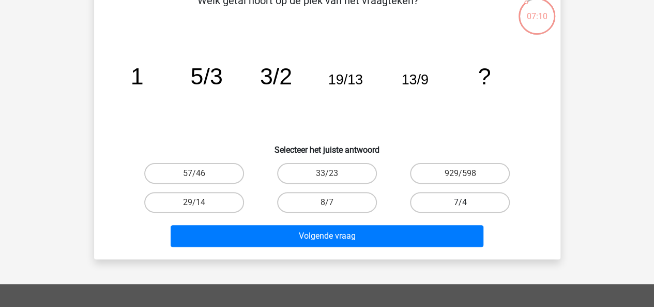
click at [440, 201] on label "7/4" at bounding box center [460, 202] width 100 height 21
click at [460, 202] on input "7/4" at bounding box center [463, 205] width 7 height 7
radio input "true"
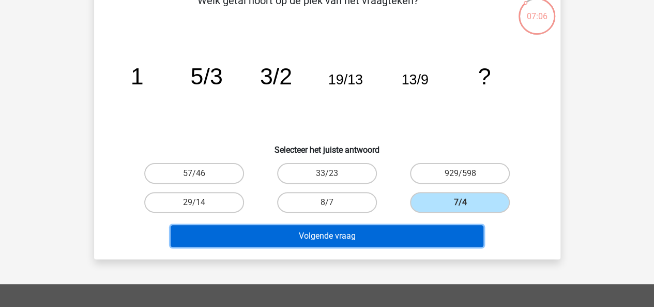
click at [365, 230] on button "Volgende vraag" at bounding box center [327, 236] width 313 height 22
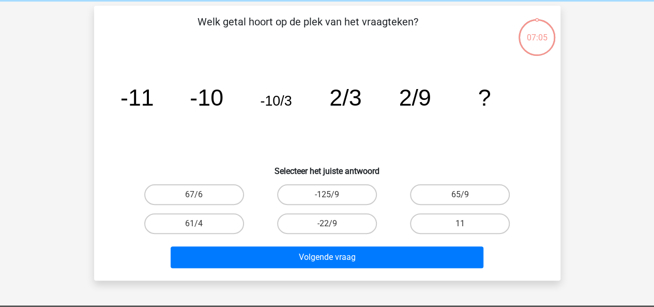
scroll to position [40, 0]
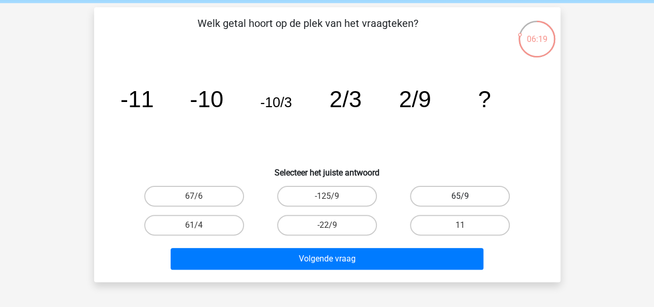
click at [453, 192] on label "65/9" at bounding box center [460, 196] width 100 height 21
click at [460, 196] on input "65/9" at bounding box center [463, 199] width 7 height 7
radio input "true"
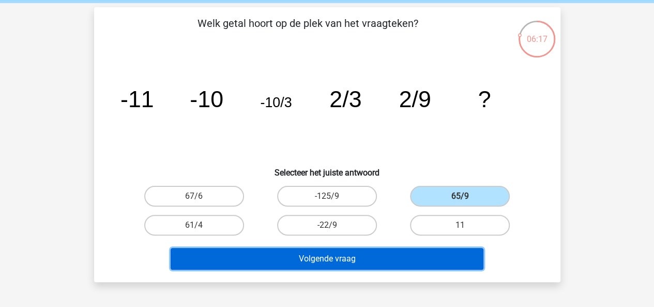
click at [404, 260] on button "Volgende vraag" at bounding box center [327, 259] width 313 height 22
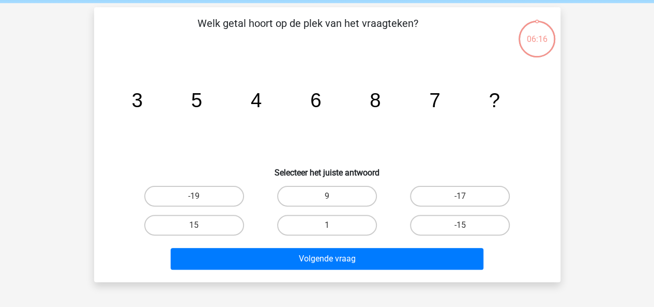
scroll to position [48, 0]
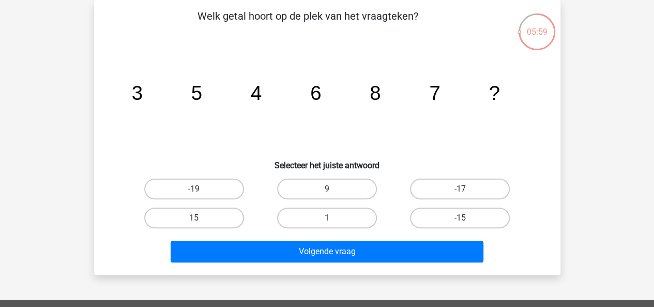
click at [327, 193] on input "9" at bounding box center [330, 192] width 7 height 7
radio input "true"
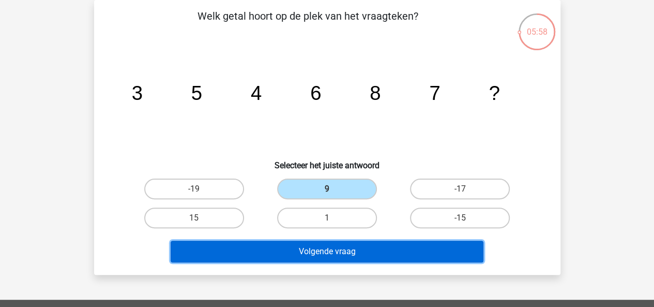
click at [332, 245] on button "Volgende vraag" at bounding box center [327, 252] width 313 height 22
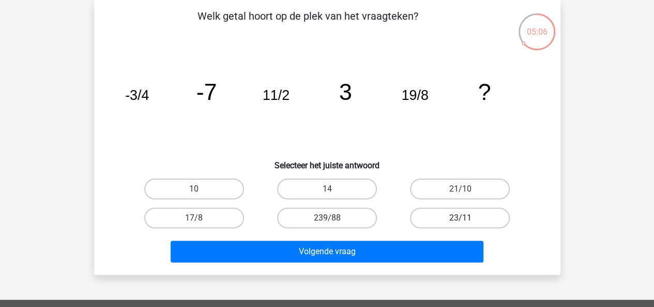
click at [457, 217] on label "23/11" at bounding box center [460, 217] width 100 height 21
click at [460, 218] on input "23/11" at bounding box center [463, 221] width 7 height 7
radio input "true"
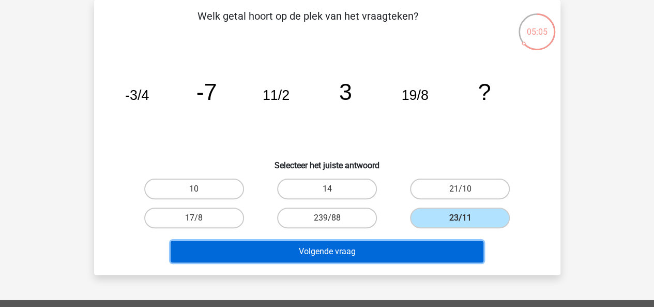
click at [394, 252] on button "Volgende vraag" at bounding box center [327, 252] width 313 height 22
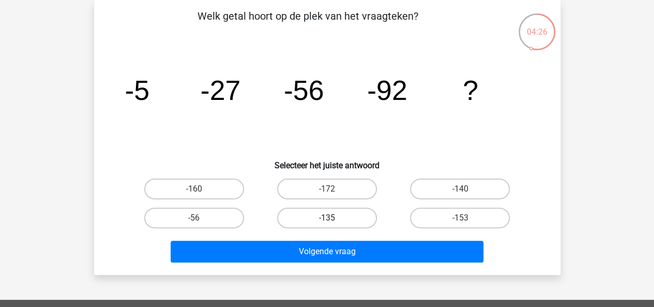
click at [314, 211] on label "-135" at bounding box center [327, 217] width 100 height 21
click at [327, 218] on input "-135" at bounding box center [330, 221] width 7 height 7
radio input "true"
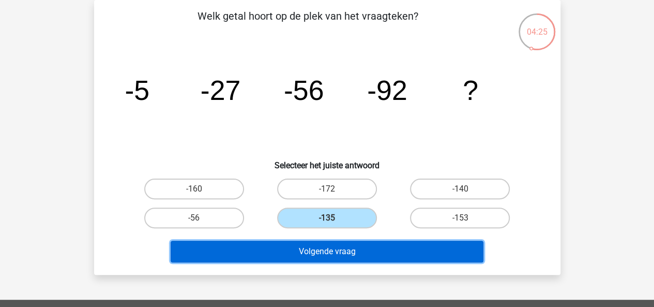
click at [322, 244] on button "Volgende vraag" at bounding box center [327, 252] width 313 height 22
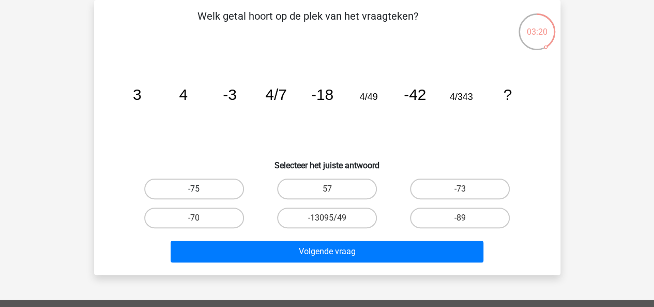
click at [183, 182] on label "-75" at bounding box center [194, 188] width 100 height 21
click at [194, 189] on input "-75" at bounding box center [197, 192] width 7 height 7
radio input "true"
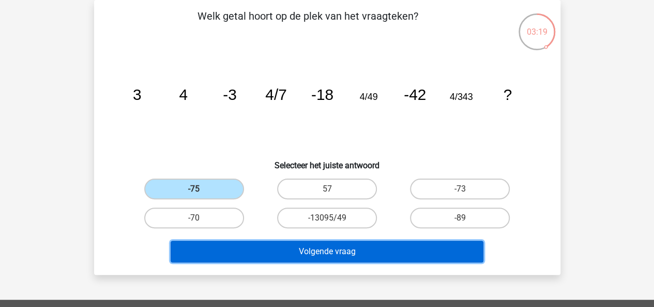
click at [269, 248] on button "Volgende vraag" at bounding box center [327, 252] width 313 height 22
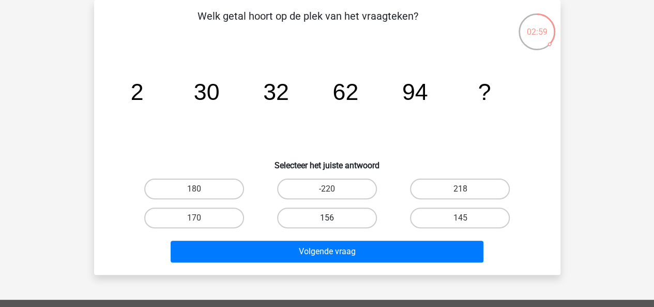
click at [326, 217] on label "156" at bounding box center [327, 217] width 100 height 21
click at [327, 218] on input "156" at bounding box center [330, 221] width 7 height 7
radio input "true"
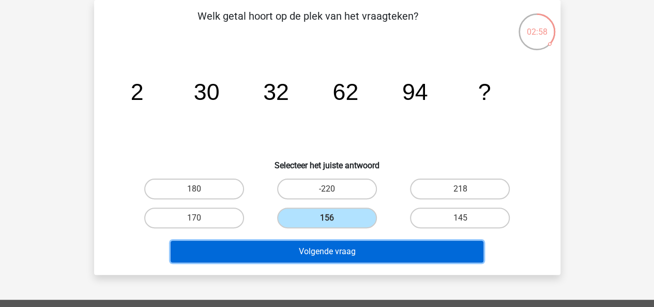
click at [337, 250] on button "Volgende vraag" at bounding box center [327, 252] width 313 height 22
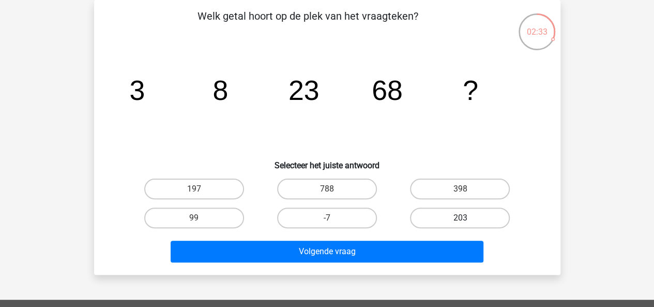
click at [458, 216] on label "203" at bounding box center [460, 217] width 100 height 21
click at [460, 218] on input "203" at bounding box center [463, 221] width 7 height 7
radio input "true"
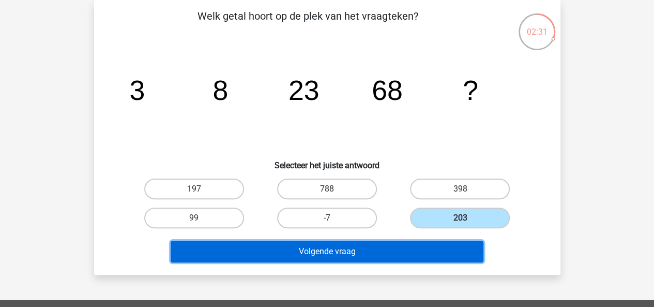
click at [401, 247] on button "Volgende vraag" at bounding box center [327, 252] width 313 height 22
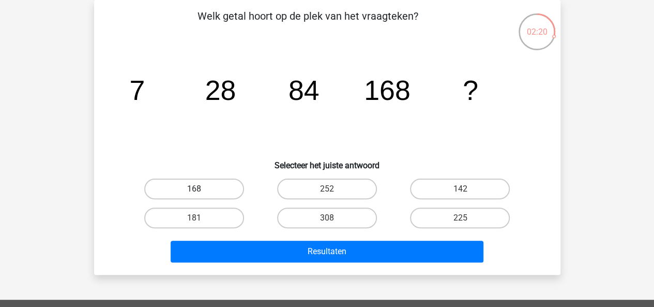
click at [203, 179] on label "168" at bounding box center [194, 188] width 100 height 21
click at [201, 189] on input "168" at bounding box center [197, 192] width 7 height 7
radio input "true"
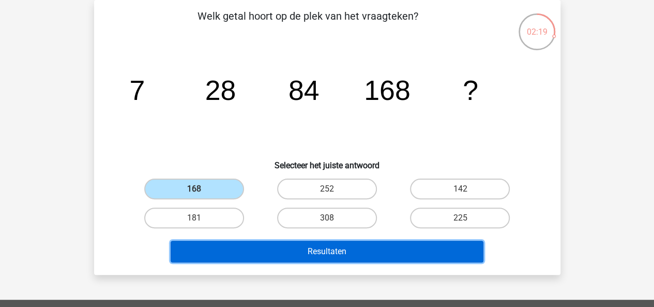
click at [271, 255] on button "Resultaten" at bounding box center [327, 252] width 313 height 22
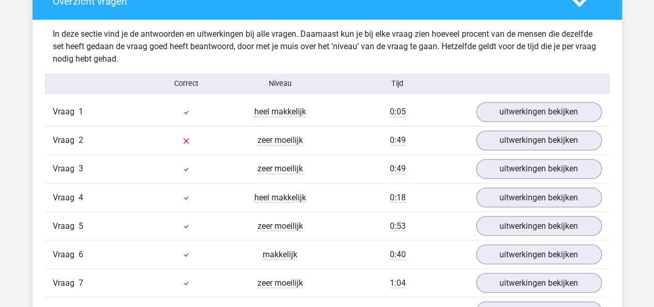
scroll to position [794, 0]
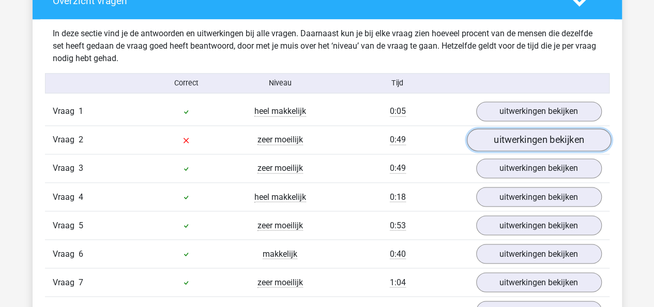
click at [503, 136] on link "uitwerkingen bekijken" at bounding box center [539, 140] width 144 height 23
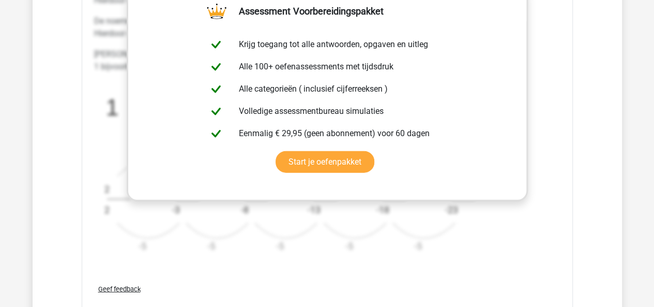
scroll to position [1251, 0]
drag, startPoint x: 130, startPoint y: 217, endPoint x: 117, endPoint y: 206, distance: 16.6
click at [133, 250] on icon "image/svg+xml 1 5/3 3/2 19/13 13/9 ? -7 -5 2 2 -7 -5 -5 -3 -7 -5 -12 -8 -7 -5 -…" at bounding box center [301, 171] width 414 height 181
drag, startPoint x: 104, startPoint y: 106, endPoint x: 114, endPoint y: 158, distance: 52.6
click at [114, 158] on icon "image/svg+xml 1 5/3 3/2 19/13 13/9 ? -7 -5 2 2 -7 -5 -5 -3 -7 -5 -12 -8 -7 -5 -…" at bounding box center [301, 171] width 414 height 181
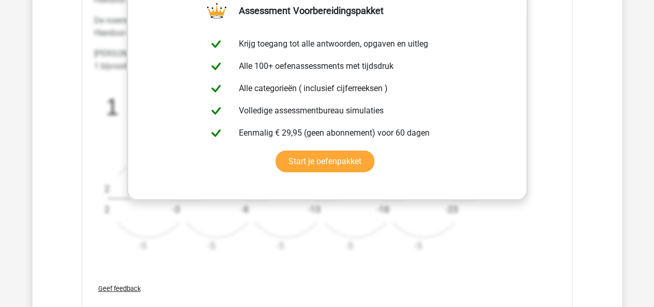
drag, startPoint x: 199, startPoint y: 241, endPoint x: 199, endPoint y: 267, distance: 26.9
click at [199, 267] on div "In deze reeks zijn er eigenlijk twee reeksen. 1 reeks van de tellers (de getall…" at bounding box center [327, 120] width 467 height 310
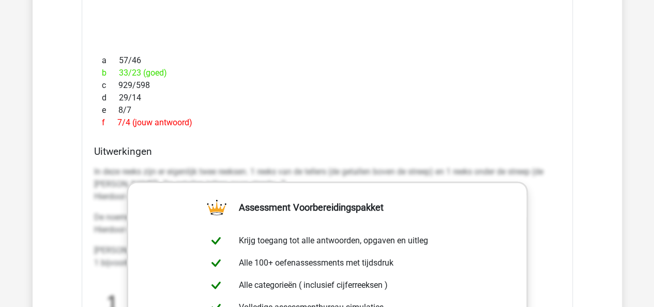
scroll to position [1054, 0]
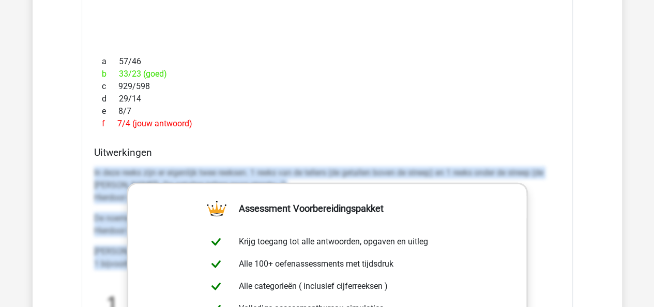
drag, startPoint x: 89, startPoint y: 168, endPoint x: 579, endPoint y: 259, distance: 498.7
click at [579, 259] on div "Vraag 1 heel makkelijk 0:05 uitwerkingen bekijken Welk getal hoort op de plek v…" at bounding box center [327, 299] width 549 height 922
copy div "In deze reeks zijn er eigenlijk twee reeksen. 1 reeks van de tellers (de getall…"
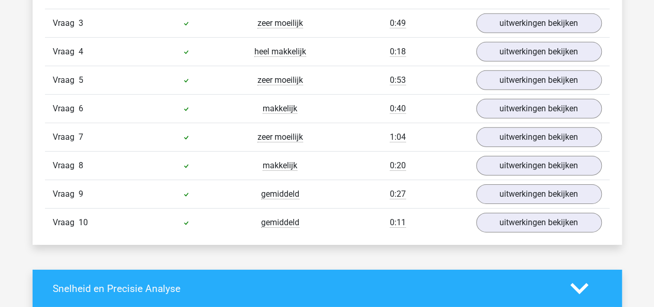
scroll to position [1579, 0]
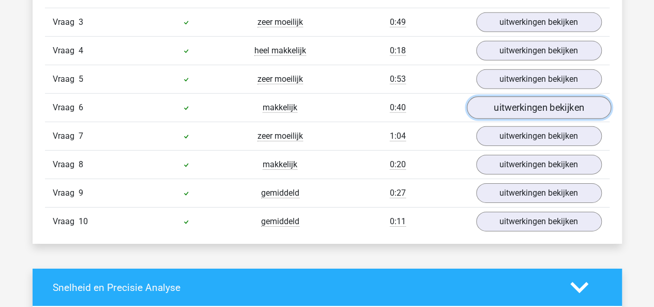
click at [489, 103] on link "uitwerkingen bekijken" at bounding box center [539, 107] width 144 height 23
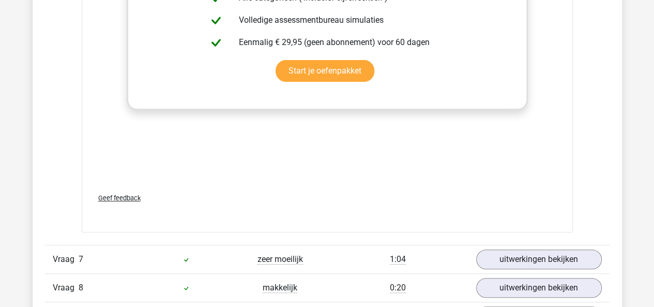
scroll to position [2059, 0]
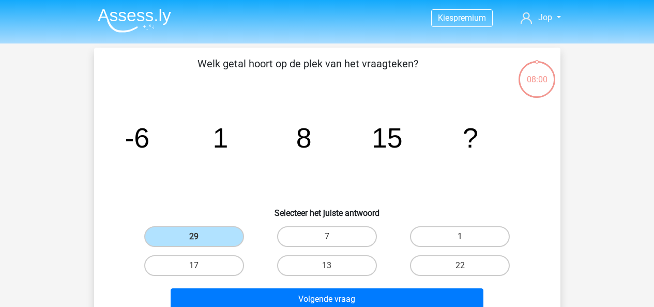
scroll to position [48, 0]
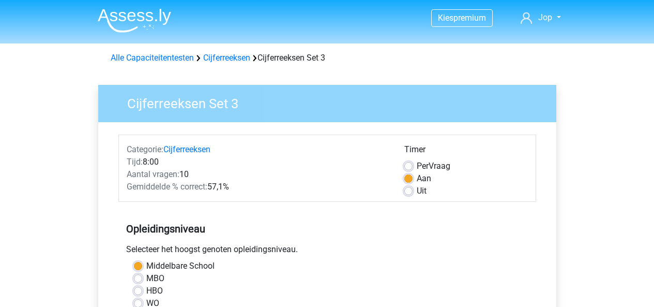
scroll to position [298, 0]
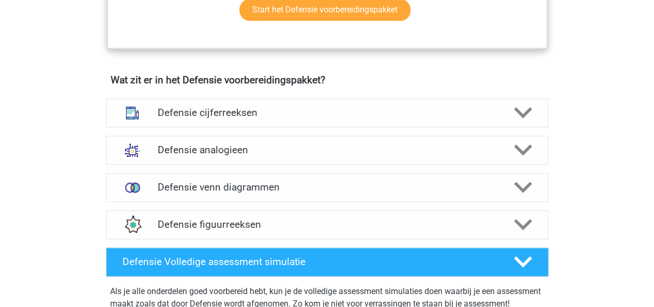
scroll to position [702, 0]
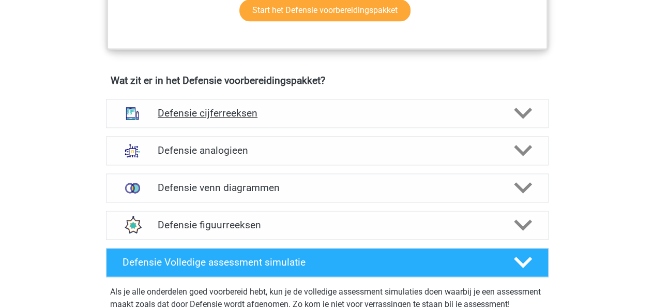
click at [251, 112] on h4 "Defensie cijferreeksen" at bounding box center [327, 113] width 339 height 12
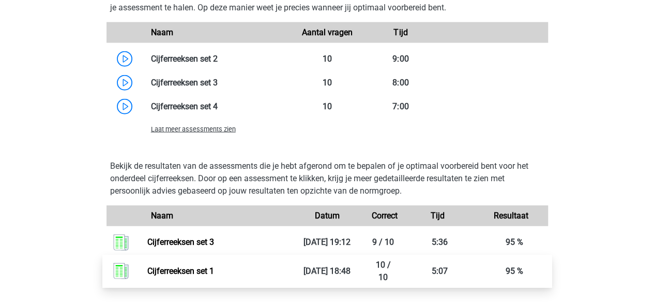
scroll to position [1197, 0]
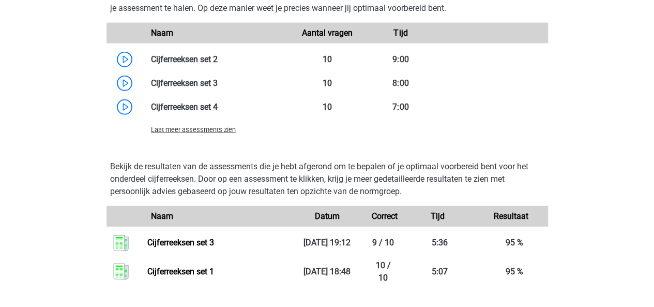
click at [200, 129] on span "Laat meer assessments zien" at bounding box center [193, 130] width 85 height 8
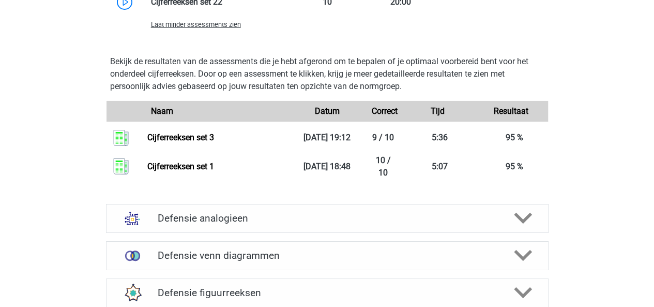
scroll to position [1762, 0]
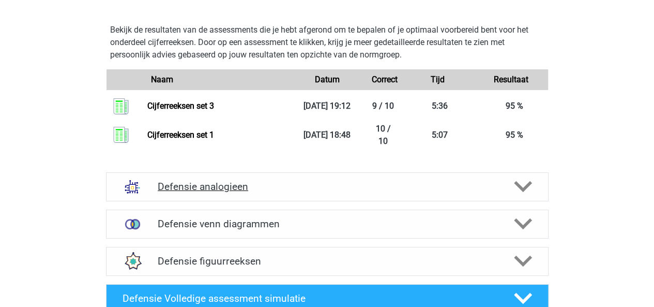
click at [295, 189] on h4 "Defensie analogieen" at bounding box center [327, 187] width 339 height 12
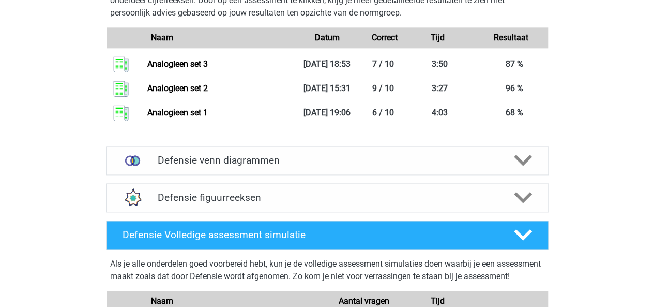
scroll to position [2604, 0]
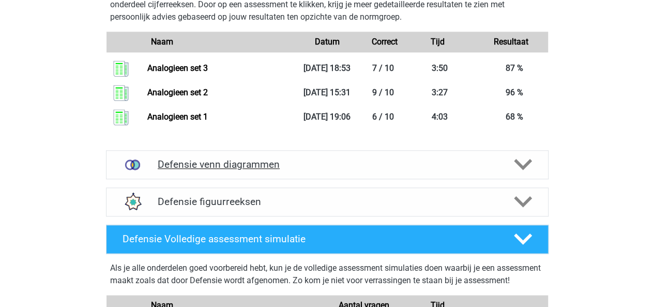
click at [223, 166] on h4 "Defensie venn diagrammen" at bounding box center [327, 164] width 339 height 12
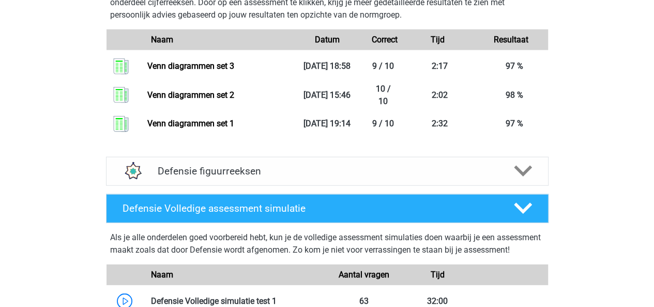
scroll to position [3168, 0]
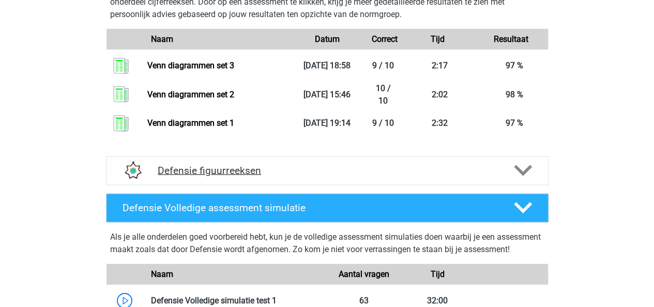
click at [335, 178] on div "Defensie figuurreeksen" at bounding box center [327, 170] width 443 height 29
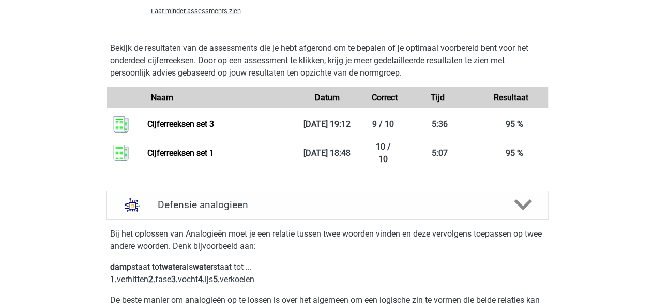
scroll to position [1710, 0]
